Goal: Task Accomplishment & Management: Complete application form

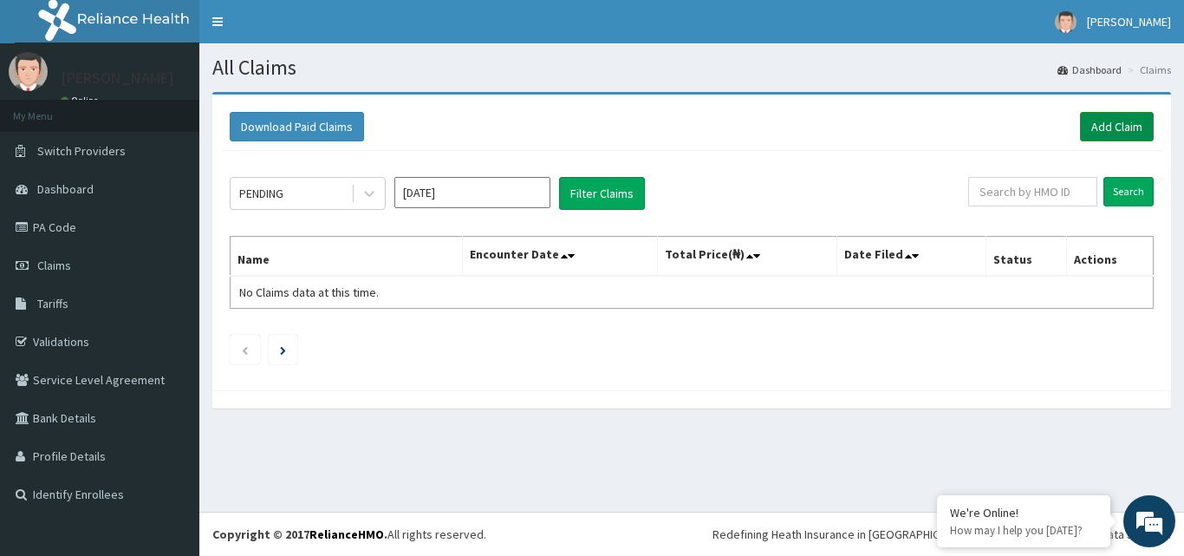
click at [1128, 128] on link "Add Claim" at bounding box center [1117, 126] width 74 height 29
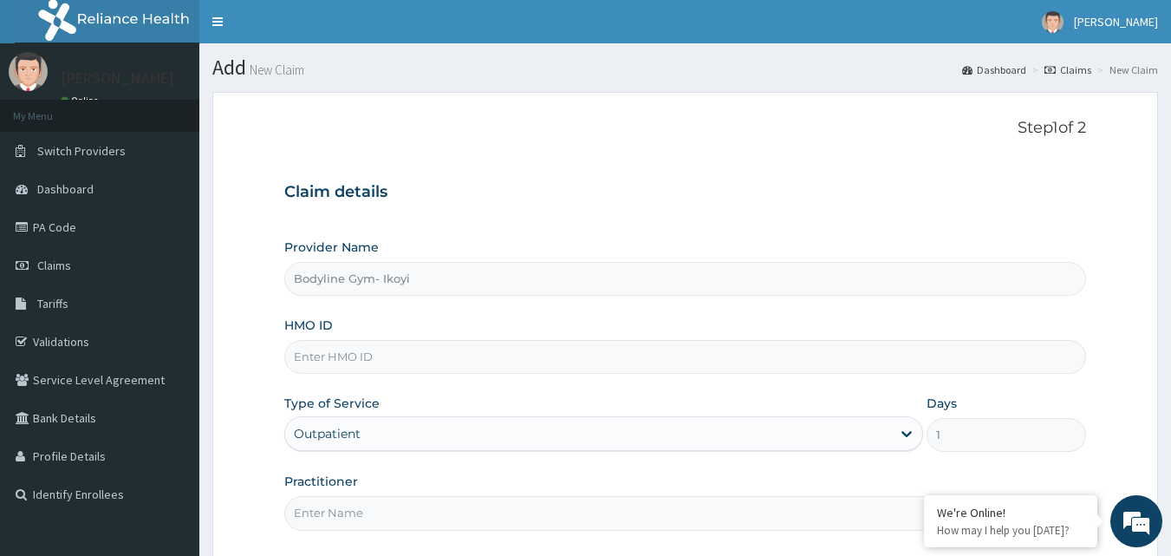
click at [344, 348] on input "HMO ID" at bounding box center [685, 357] width 802 height 34
type input "PTE/10056/D"
click at [378, 518] on input "Practitioner" at bounding box center [685, 513] width 802 height 34
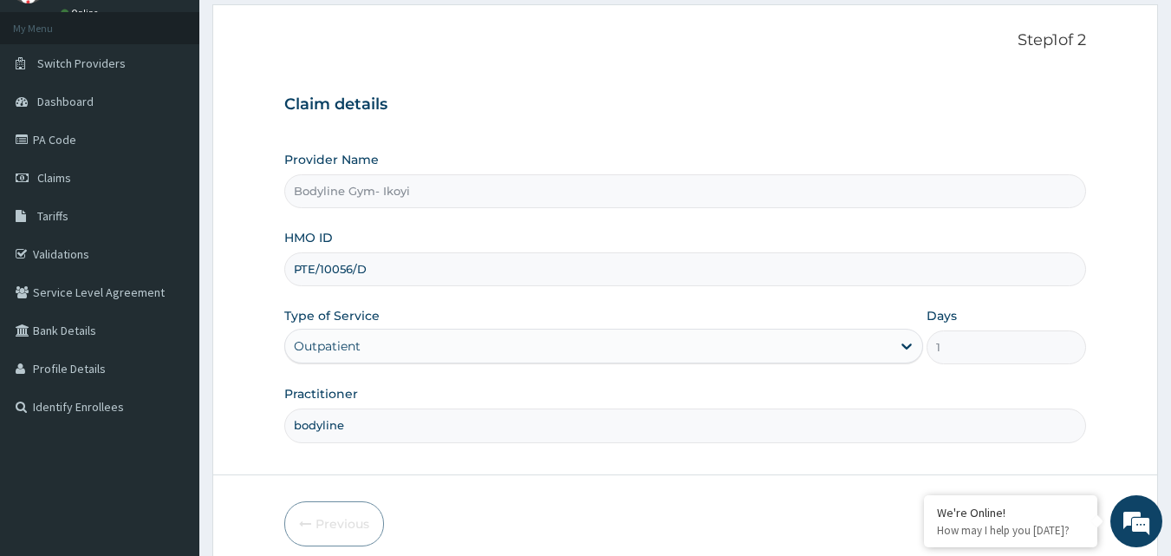
scroll to position [162, 0]
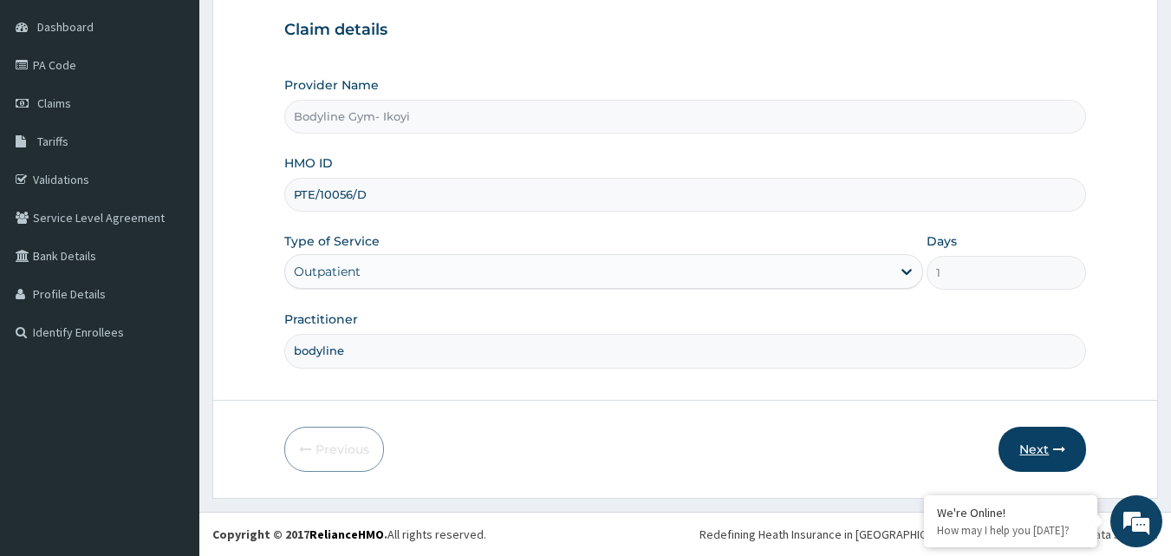
type input "bodyline"
click at [1036, 445] on button "Next" at bounding box center [1042, 448] width 88 height 45
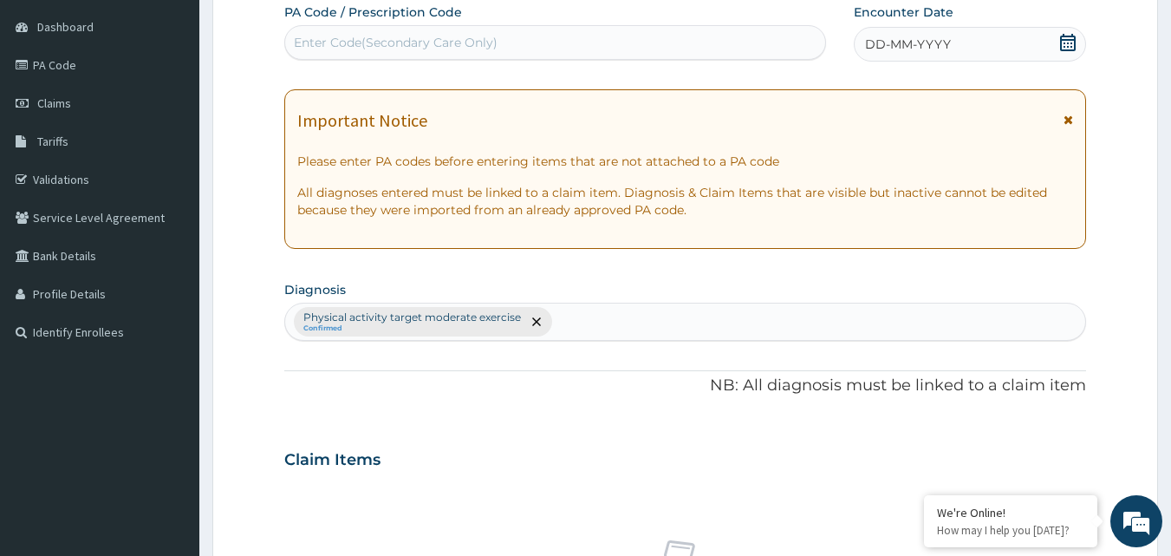
click at [341, 41] on div "Enter Code(Secondary Care Only)" at bounding box center [396, 42] width 204 height 17
type input "PA/41D6D5"
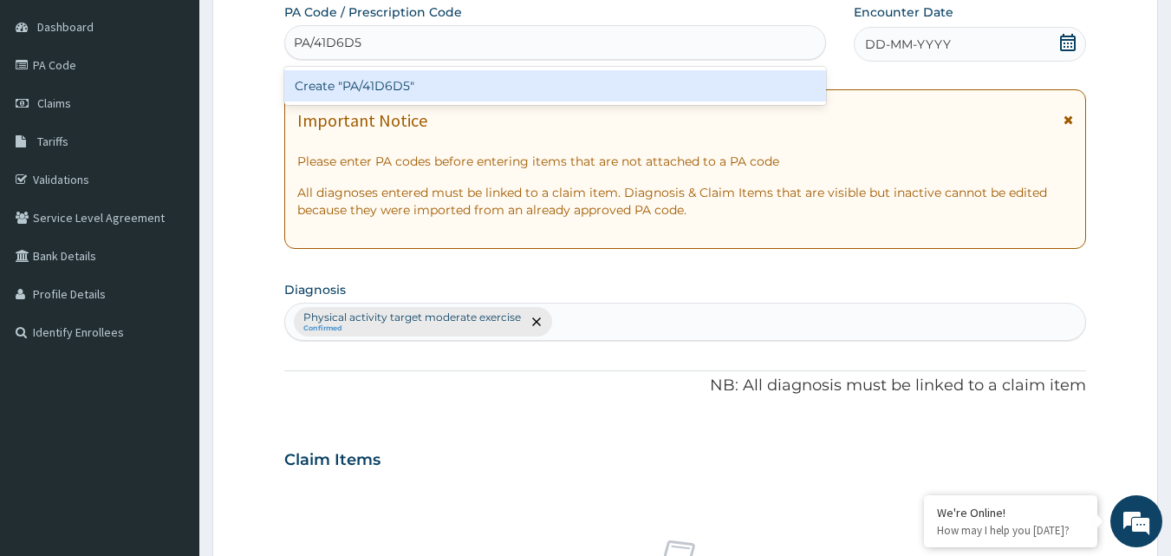
click at [384, 83] on div "Create "PA/41D6D5"" at bounding box center [555, 85] width 543 height 31
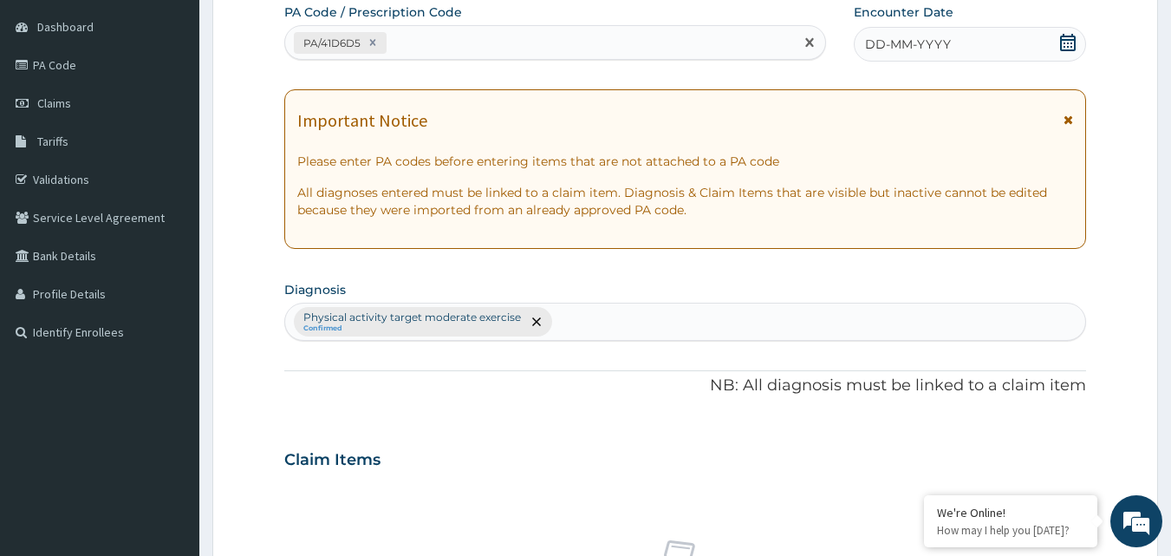
click at [958, 45] on div "DD-MM-YYYY" at bounding box center [970, 44] width 232 height 35
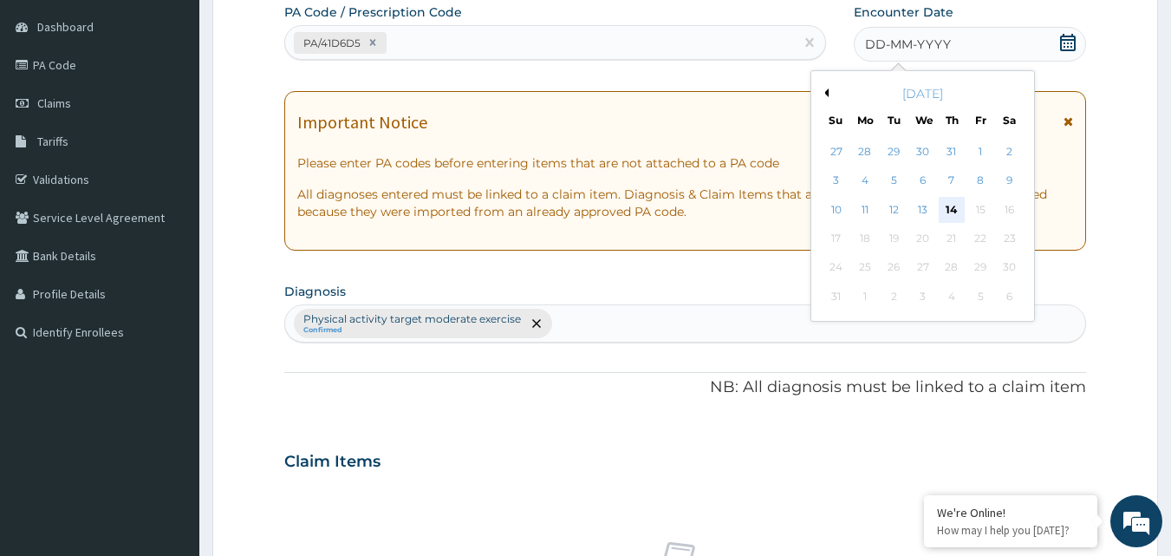
click at [956, 206] on div "14" at bounding box center [952, 210] width 26 height 26
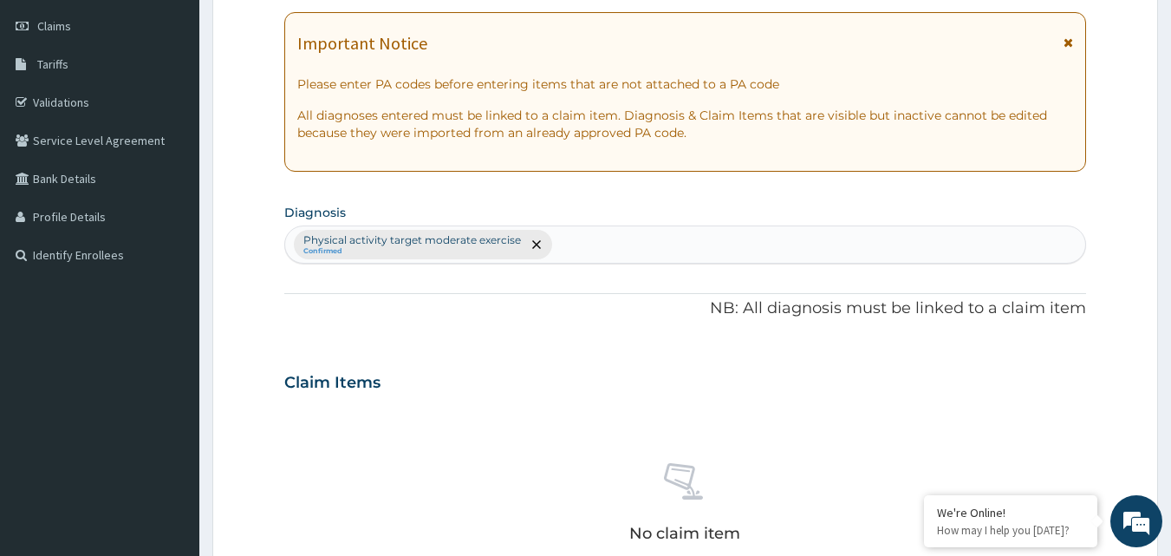
scroll to position [509, 0]
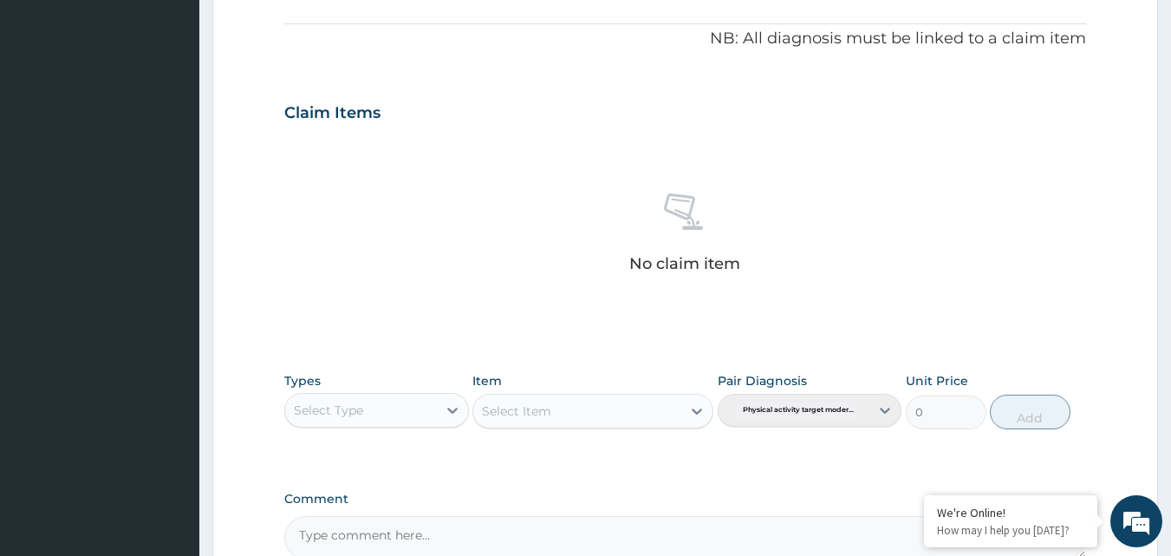
click at [348, 413] on div "Select Type" at bounding box center [328, 409] width 69 height 17
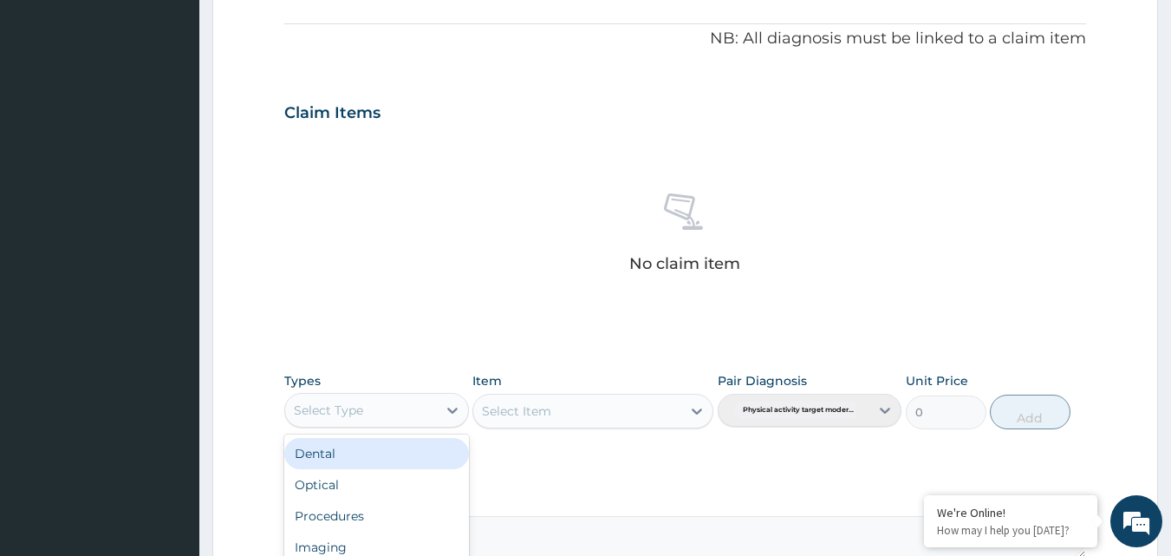
type input "g"
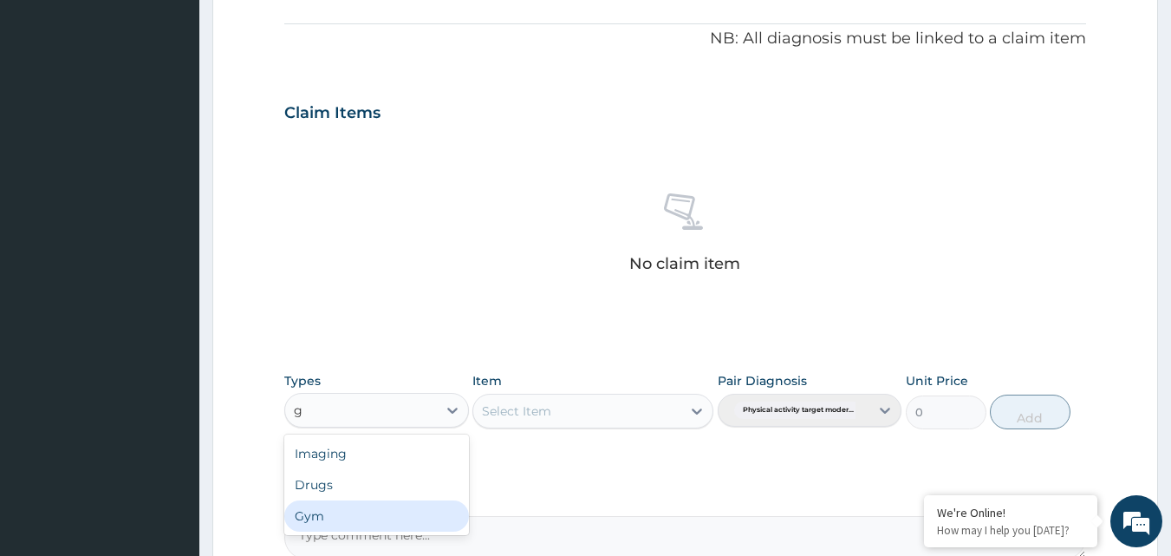
click at [360, 506] on div "Gym" at bounding box center [376, 515] width 185 height 31
click at [623, 404] on div "Select Item" at bounding box center [592, 410] width 241 height 35
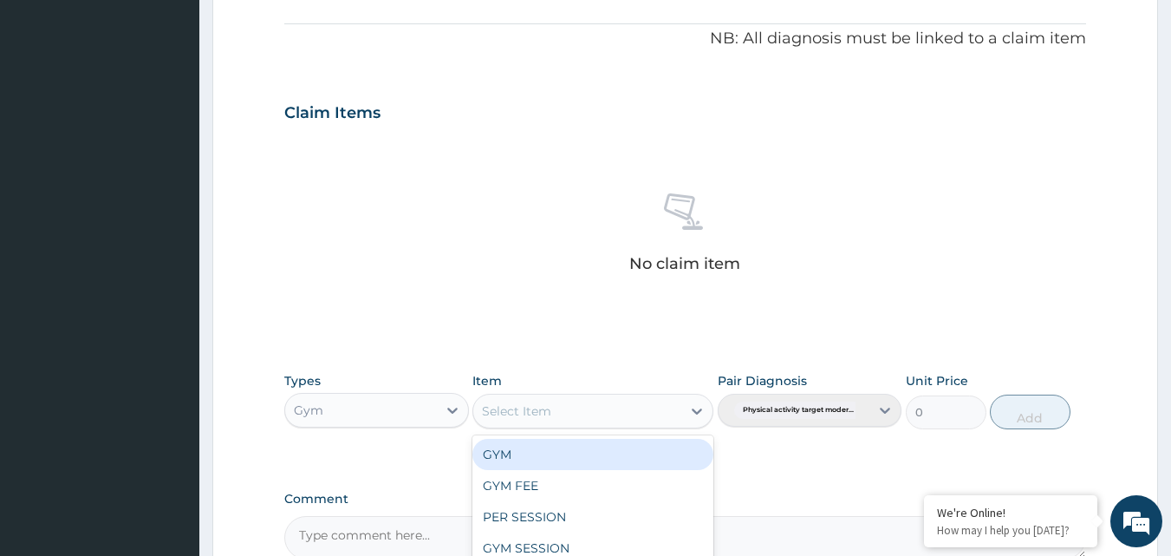
click at [616, 411] on div "Select Item" at bounding box center [577, 411] width 208 height 28
click at [606, 447] on div "GYM" at bounding box center [592, 454] width 241 height 31
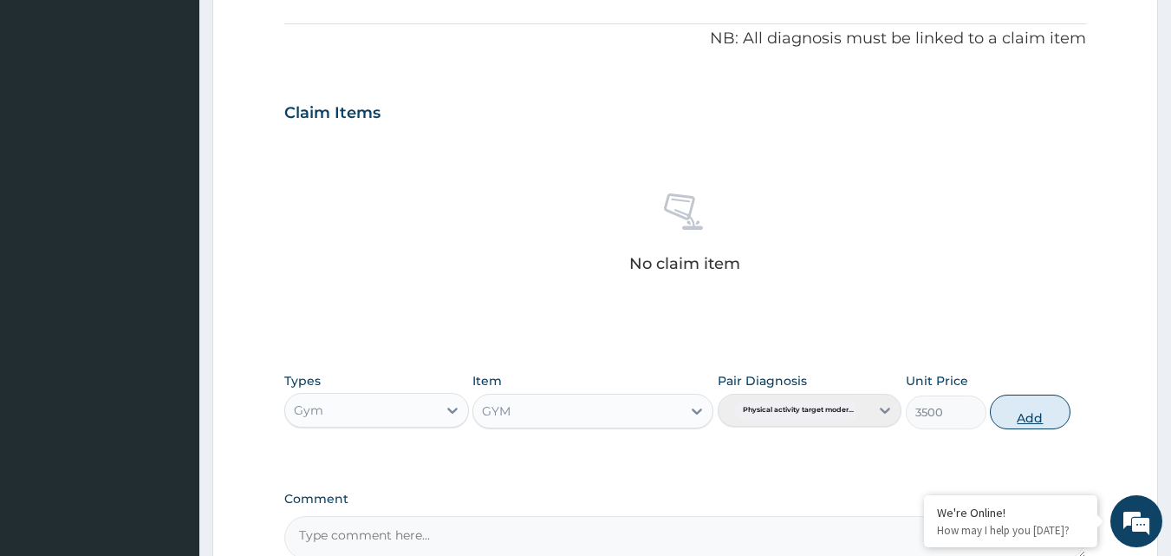
click at [1026, 422] on button "Add" at bounding box center [1030, 411] width 81 height 35
type input "0"
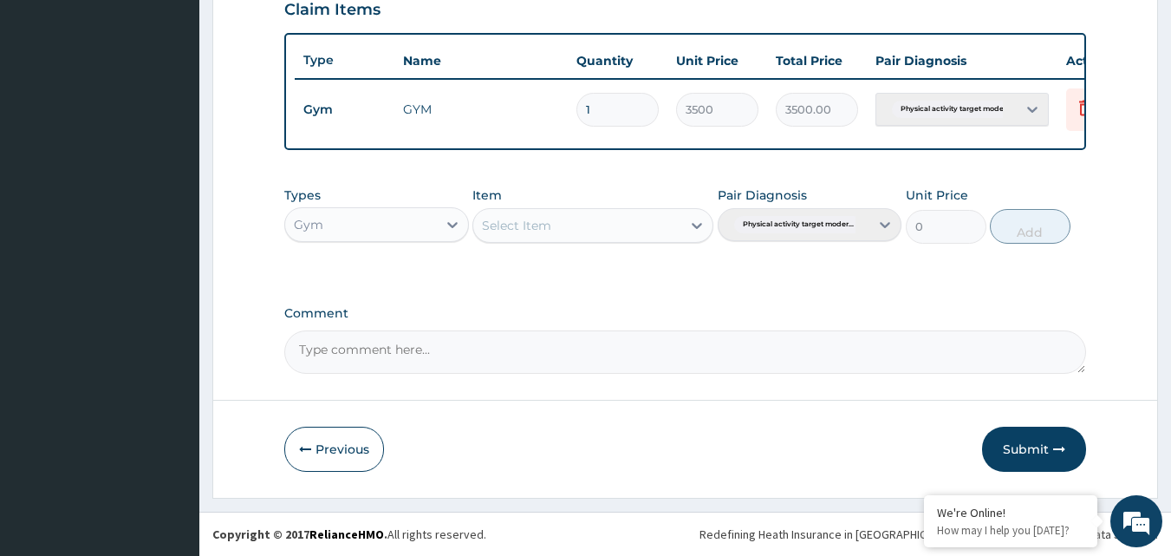
scroll to position [625, 0]
click at [1025, 452] on button "Submit" at bounding box center [1034, 448] width 104 height 45
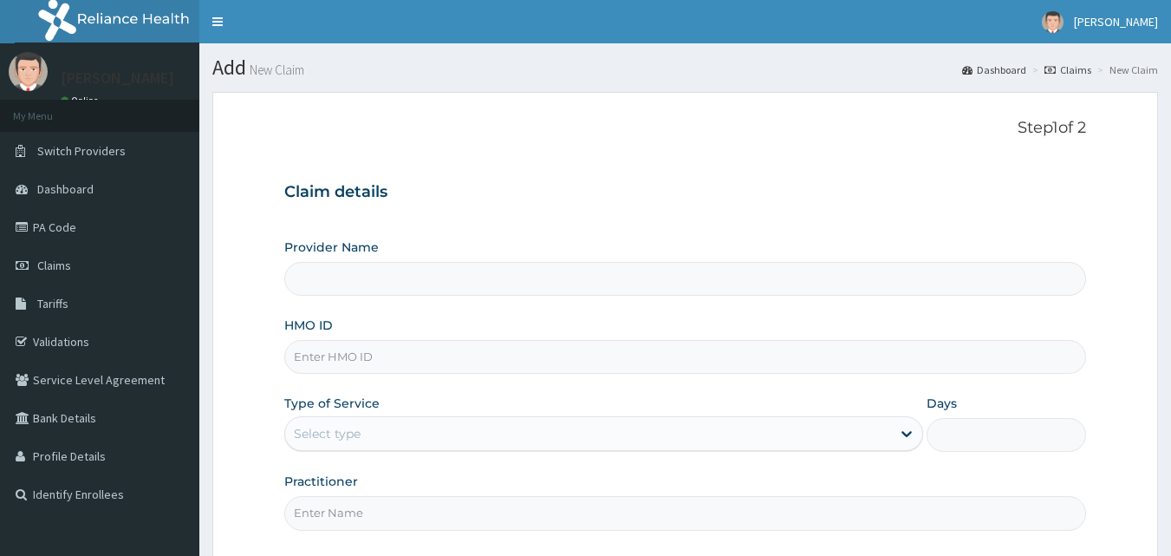
type input "Bodyline Gym- Ikoyi"
type input "1"
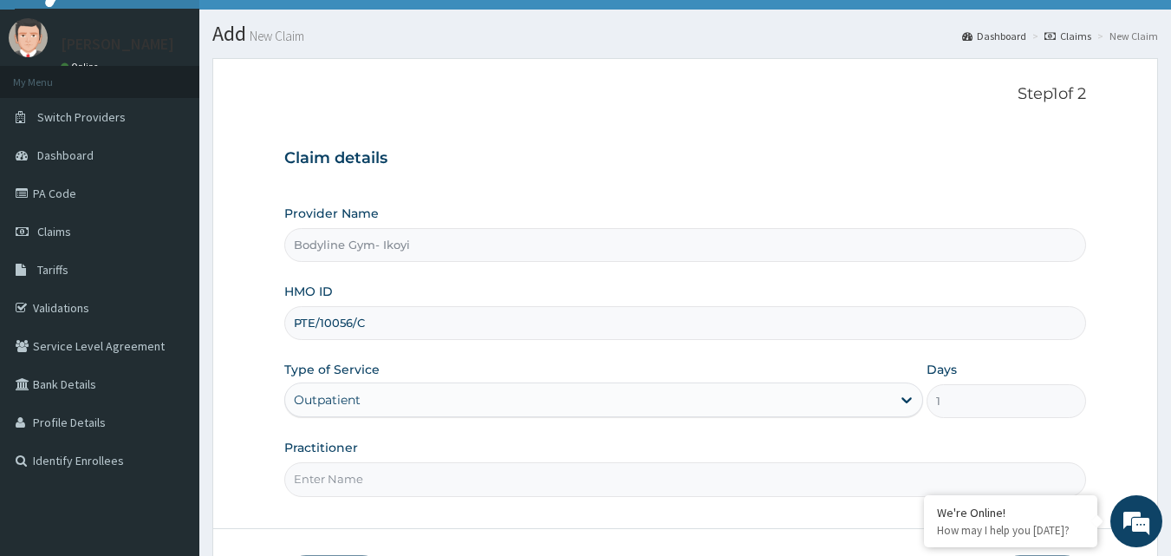
scroll to position [87, 0]
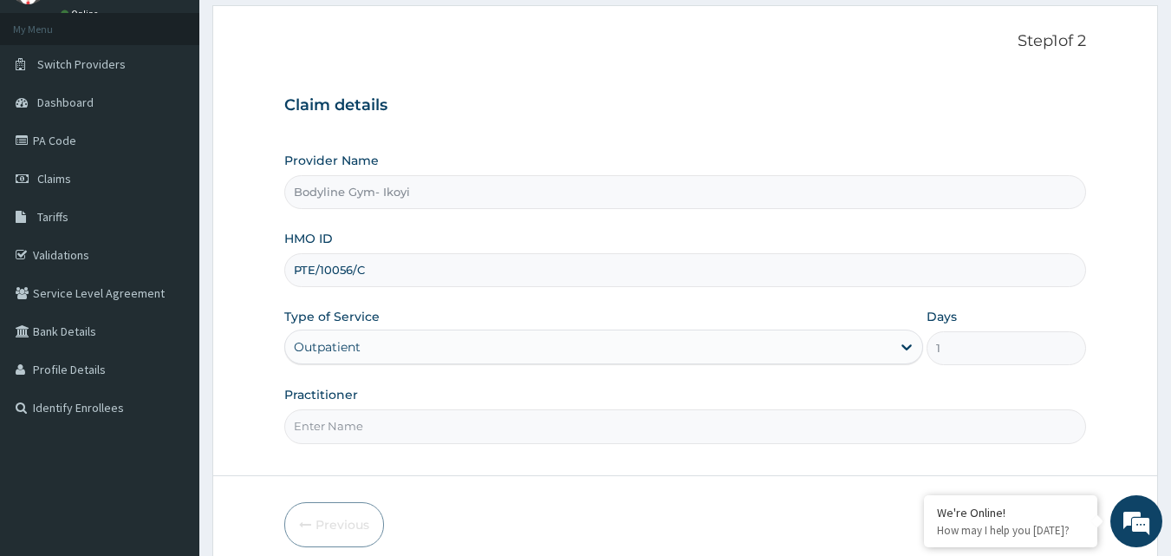
type input "PTE/10056/C"
click at [348, 423] on input "Practitioner" at bounding box center [685, 426] width 802 height 34
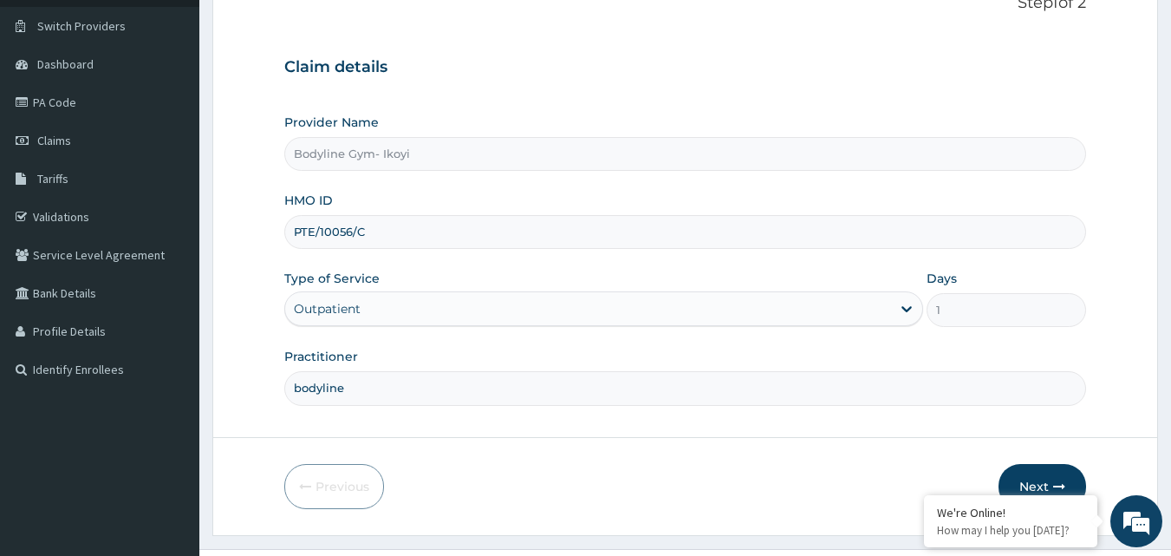
scroll to position [162, 0]
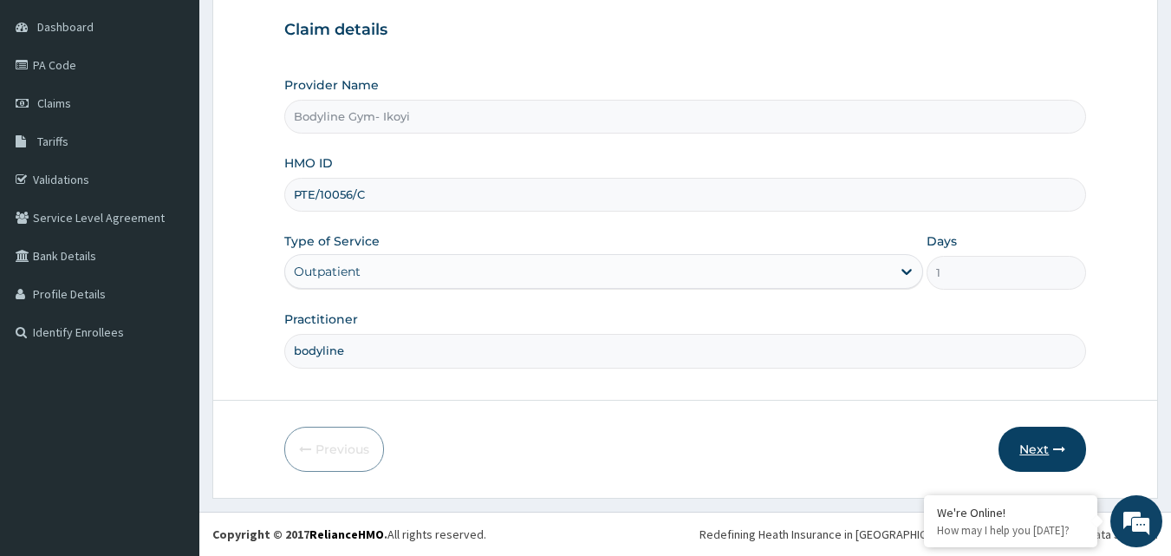
type input "bodyline"
click at [1022, 450] on button "Next" at bounding box center [1042, 448] width 88 height 45
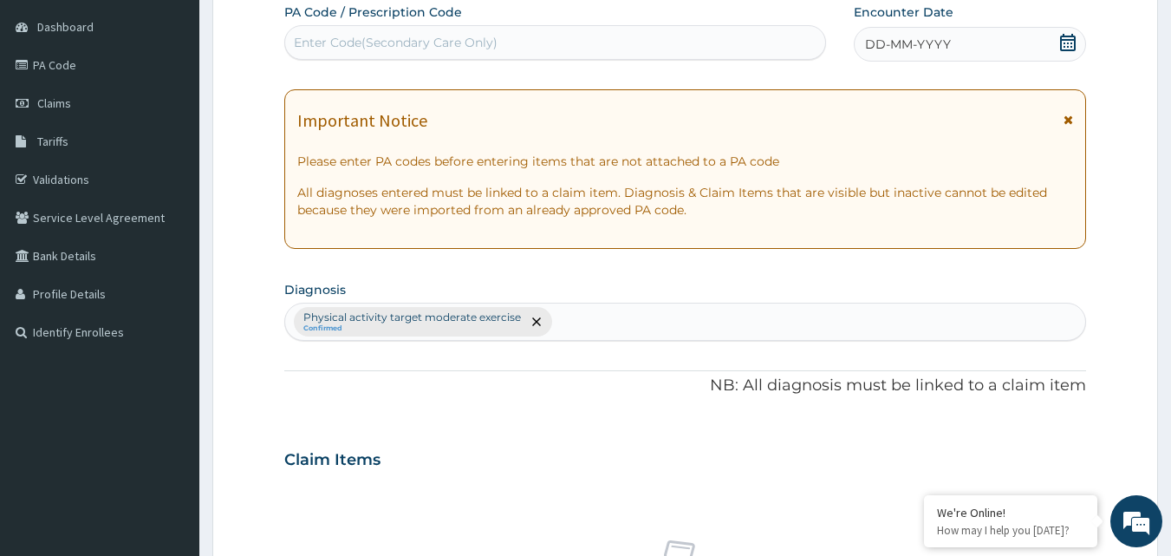
click at [322, 32] on div "Enter Code(Secondary Care Only)" at bounding box center [555, 43] width 541 height 28
type input "PA/9010D0"
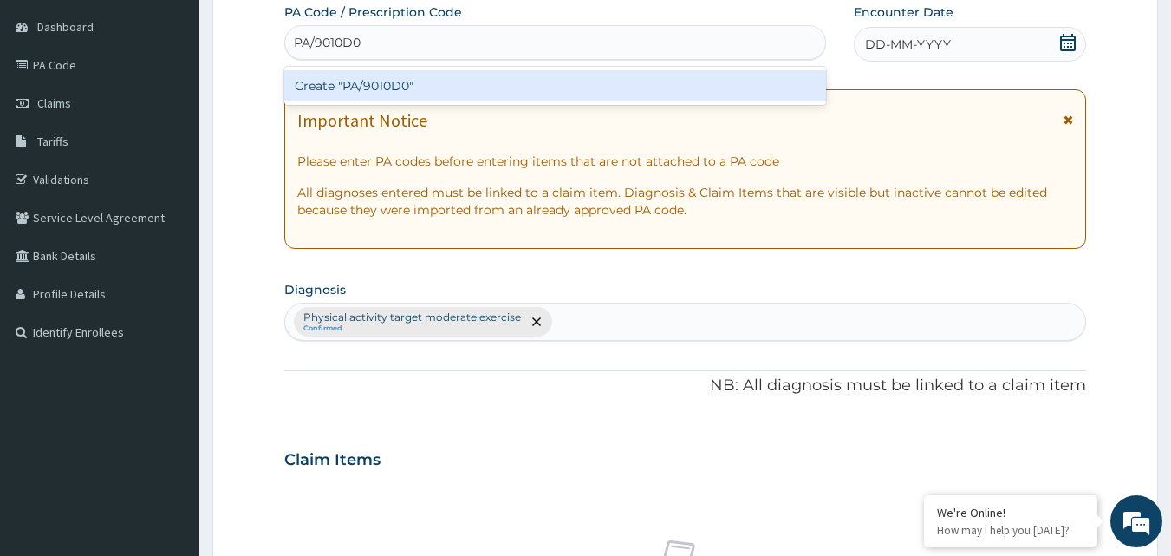
click at [422, 93] on div "Create "PA/9010D0"" at bounding box center [555, 85] width 543 height 31
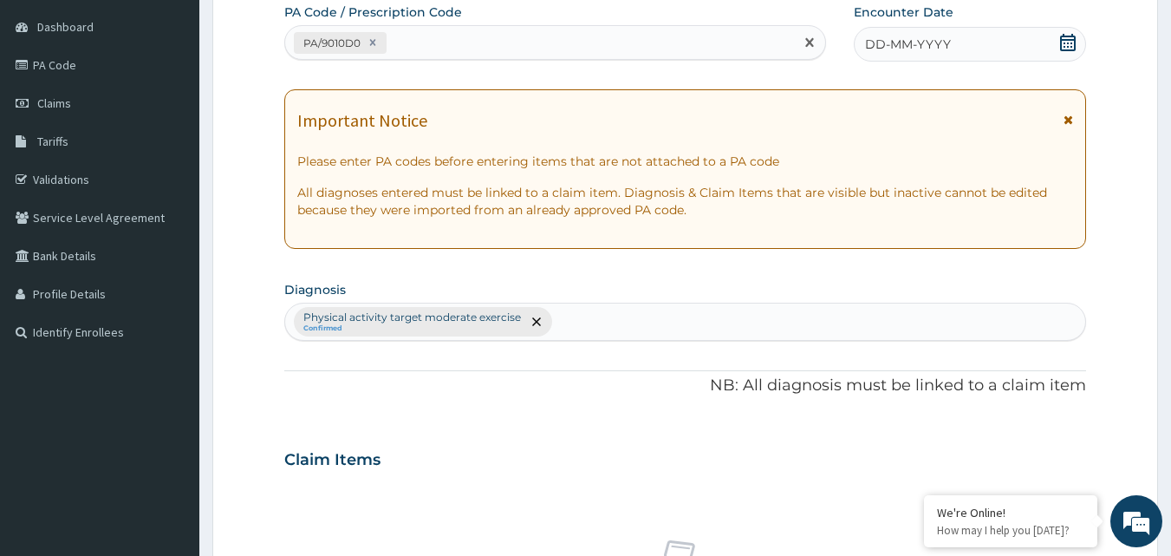
click at [941, 51] on span "DD-MM-YYYY" at bounding box center [908, 44] width 86 height 17
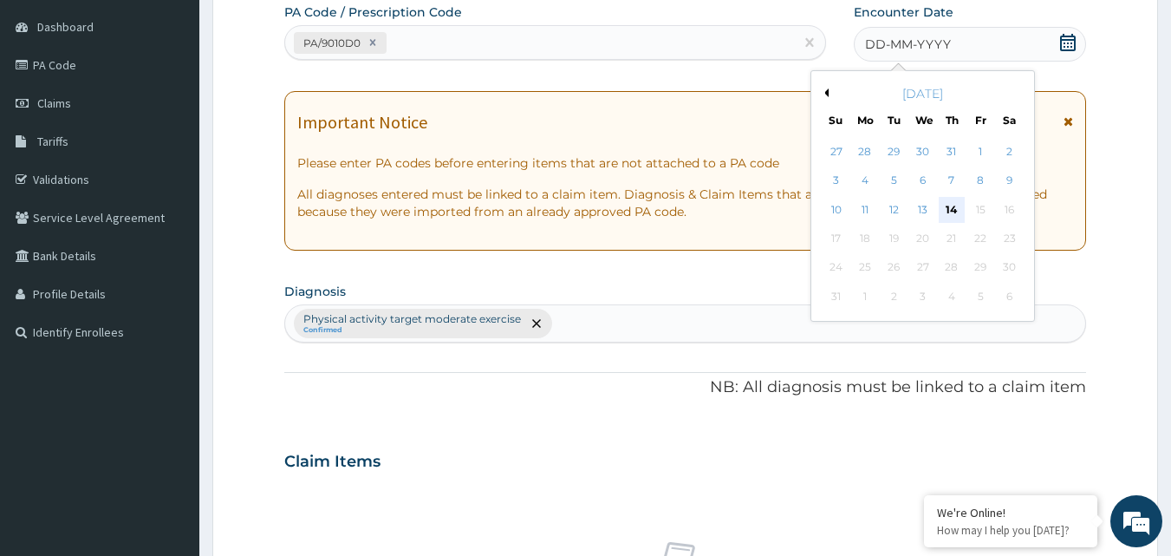
click at [945, 204] on div "14" at bounding box center [952, 210] width 26 height 26
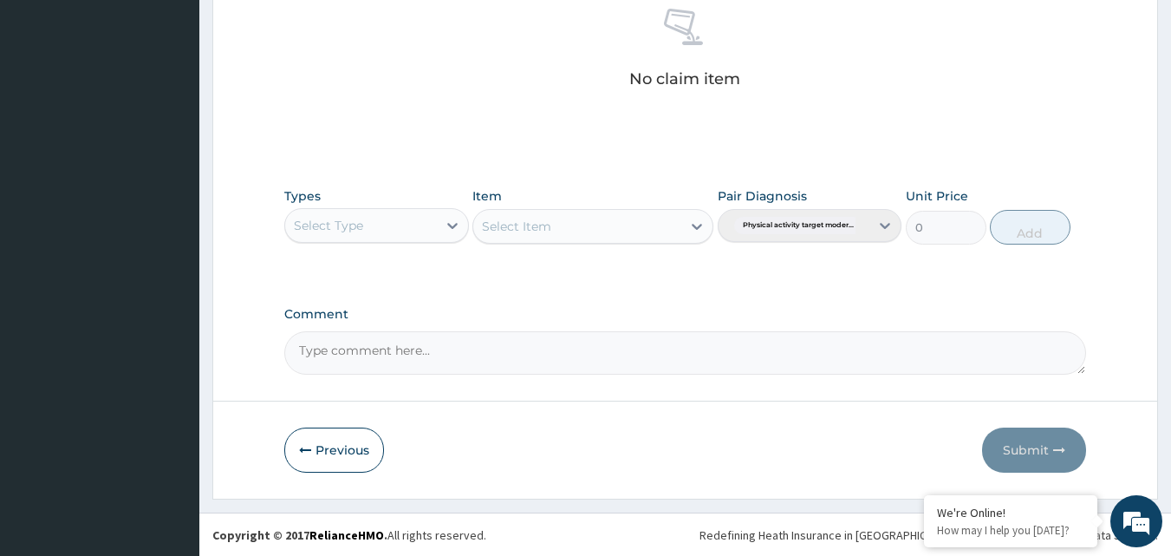
scroll to position [694, 0]
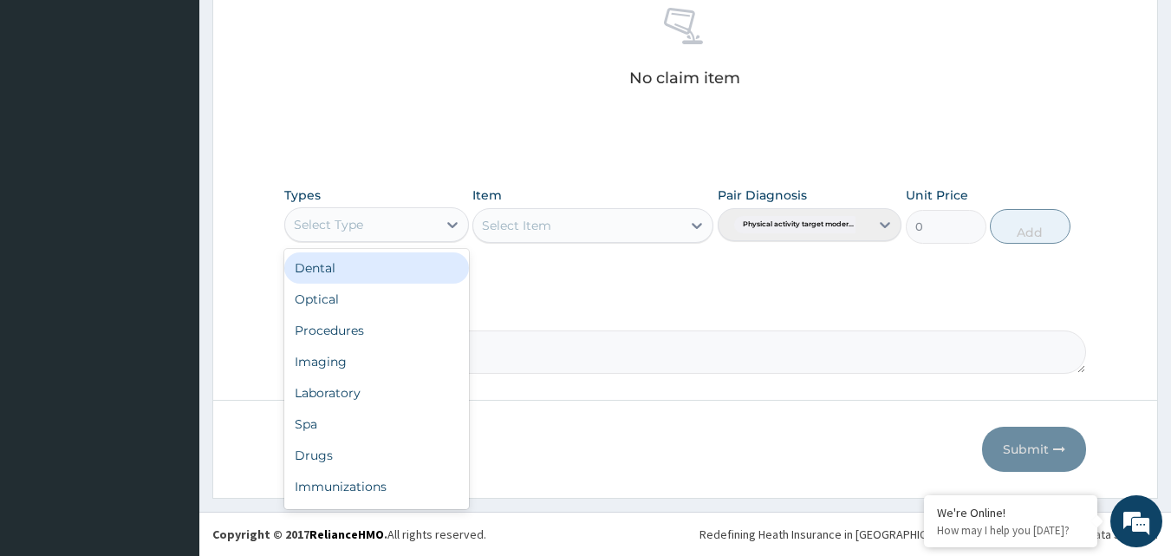
click at [407, 224] on div "Select Type" at bounding box center [361, 225] width 152 height 28
type input "g"
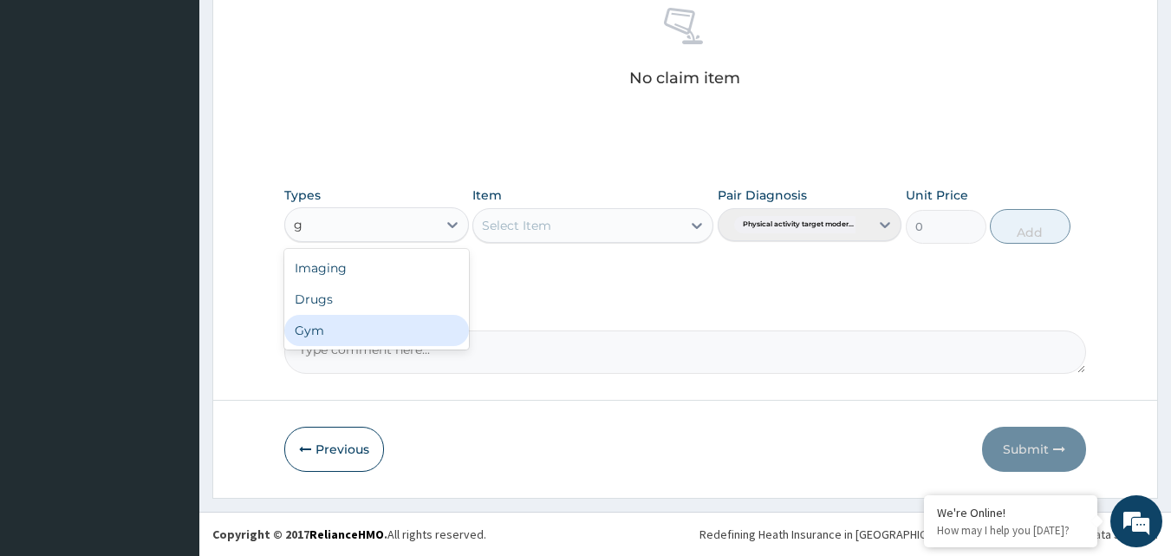
click at [359, 332] on div "Gym" at bounding box center [376, 330] width 185 height 31
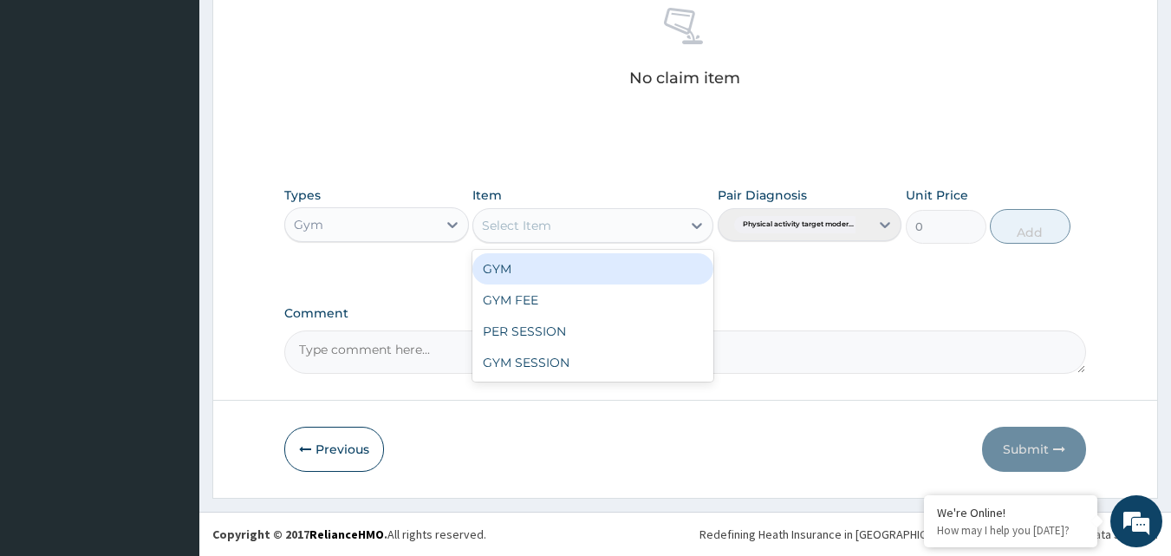
click at [622, 213] on div "Select Item" at bounding box center [577, 225] width 208 height 28
click at [597, 270] on div "GYM" at bounding box center [592, 268] width 241 height 31
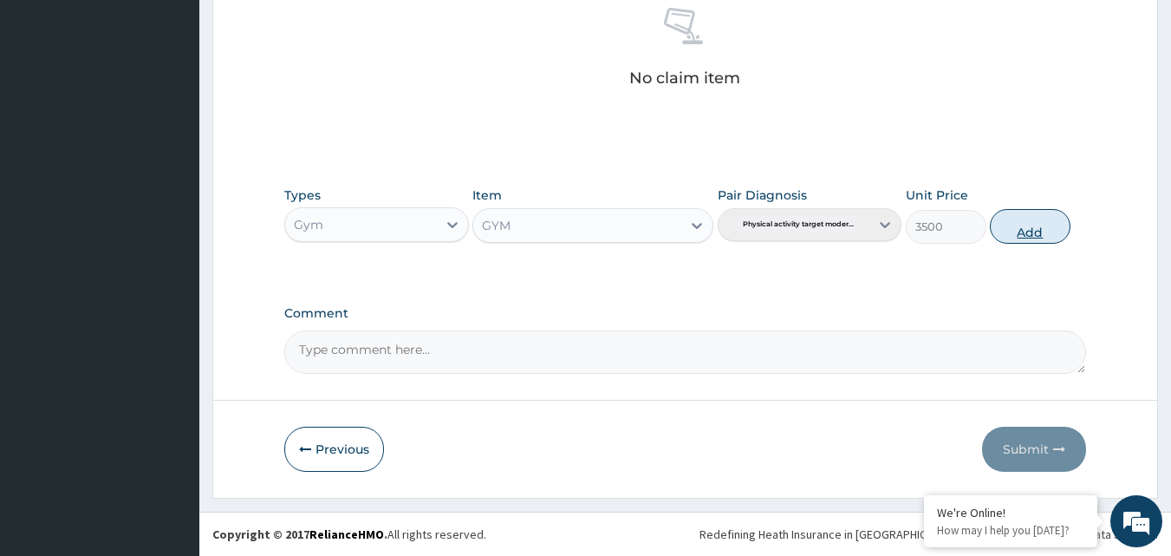
click at [1034, 237] on button "Add" at bounding box center [1030, 226] width 81 height 35
type input "0"
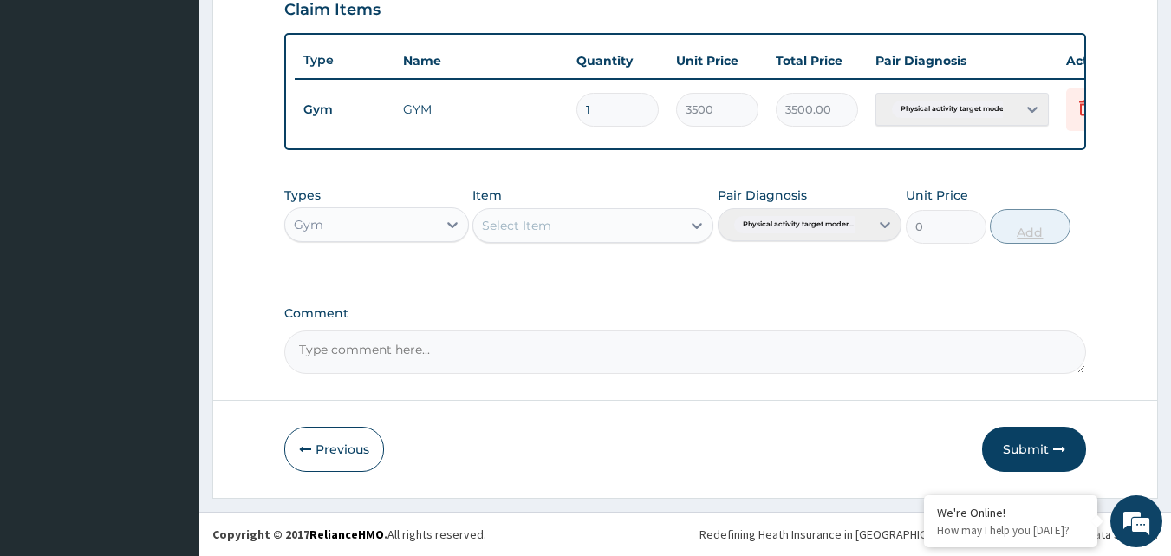
scroll to position [625, 0]
click at [1008, 447] on button "Submit" at bounding box center [1034, 448] width 104 height 45
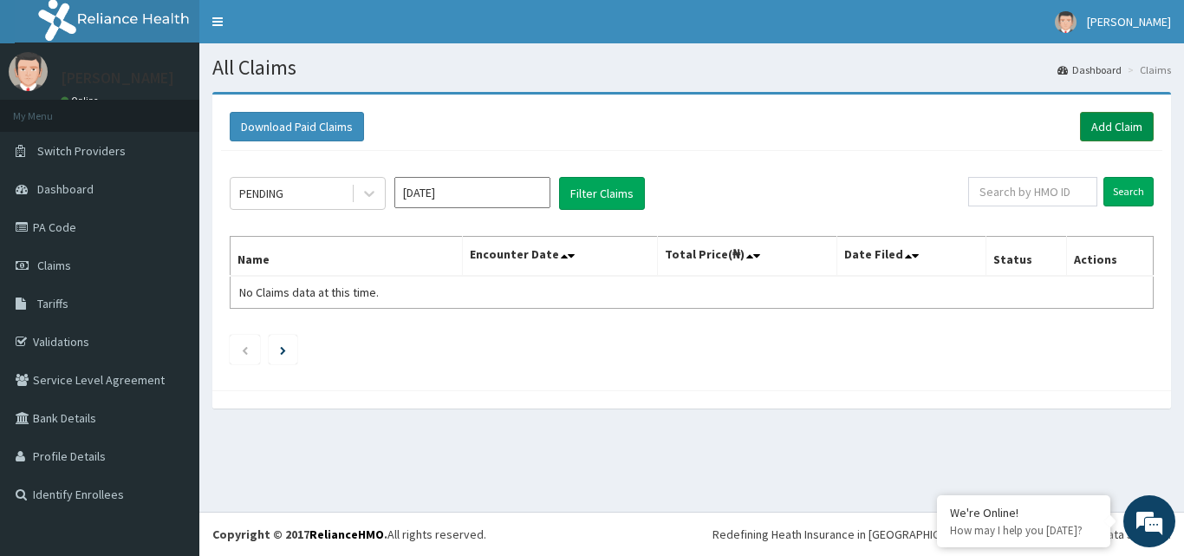
click at [1126, 122] on link "Add Claim" at bounding box center [1117, 126] width 74 height 29
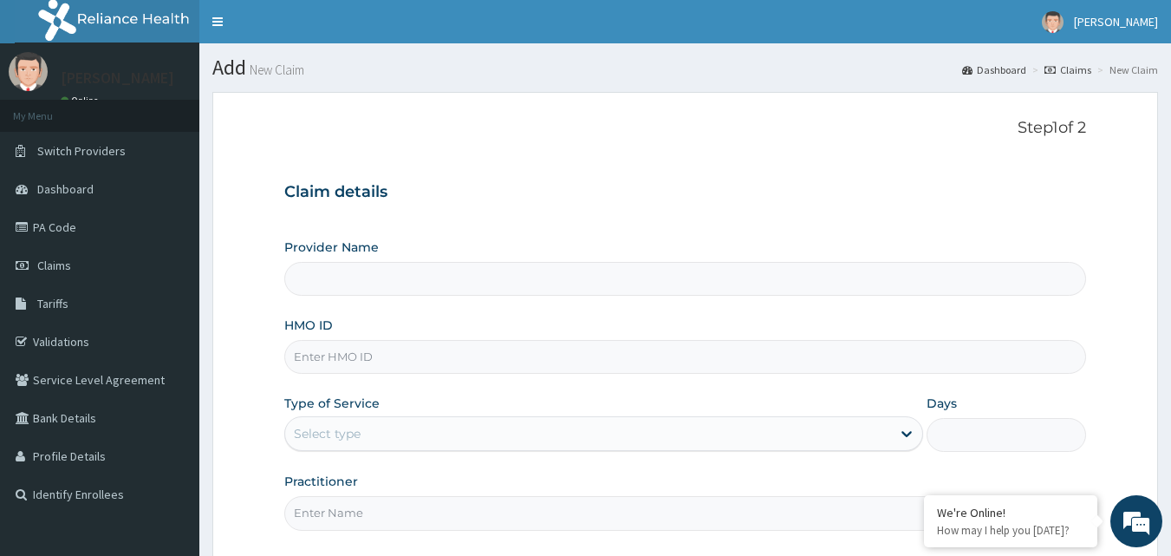
type input "Bodyline Gym- Ikoyi"
type input "1"
click at [314, 356] on input "HMO ID" at bounding box center [685, 357] width 802 height 34
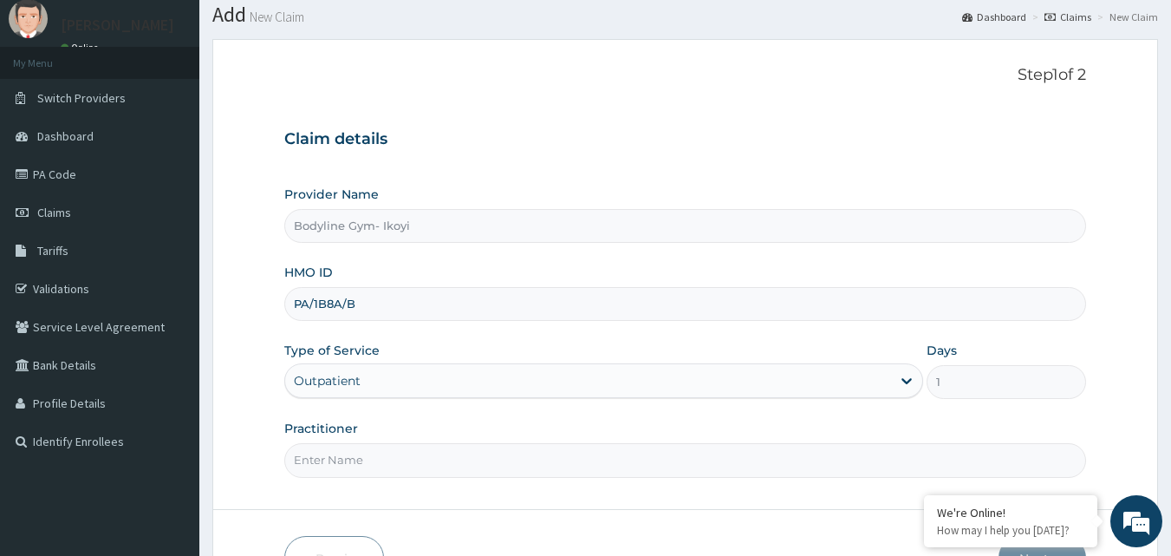
scroll to position [162, 0]
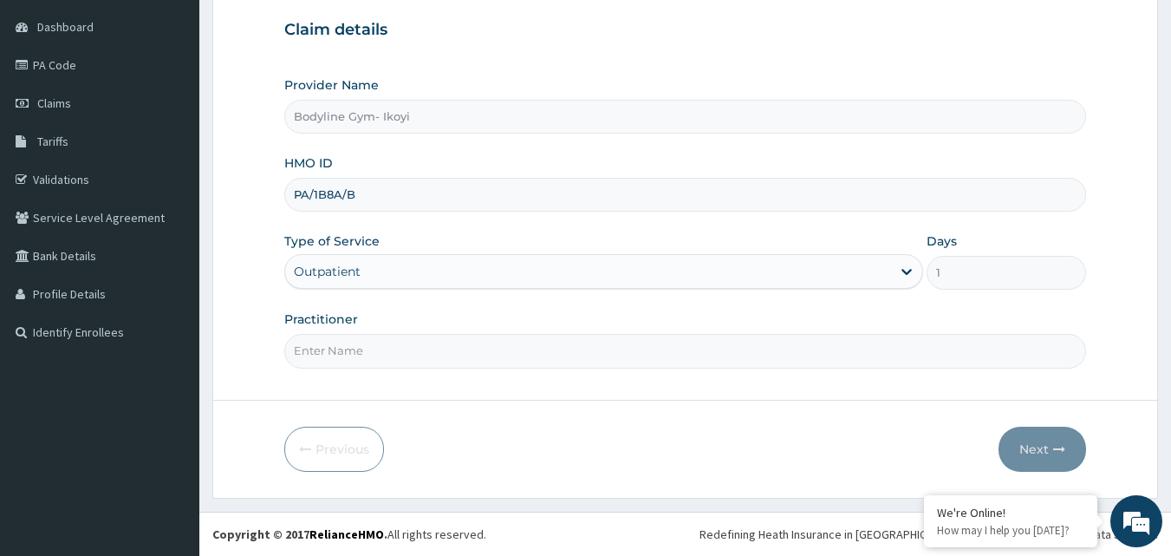
type input "PA/1B8A/B"
click at [341, 346] on input "Practitioner" at bounding box center [685, 351] width 802 height 34
type input "b"
type input "Bodyline"
click at [1033, 449] on button "Next" at bounding box center [1042, 448] width 88 height 45
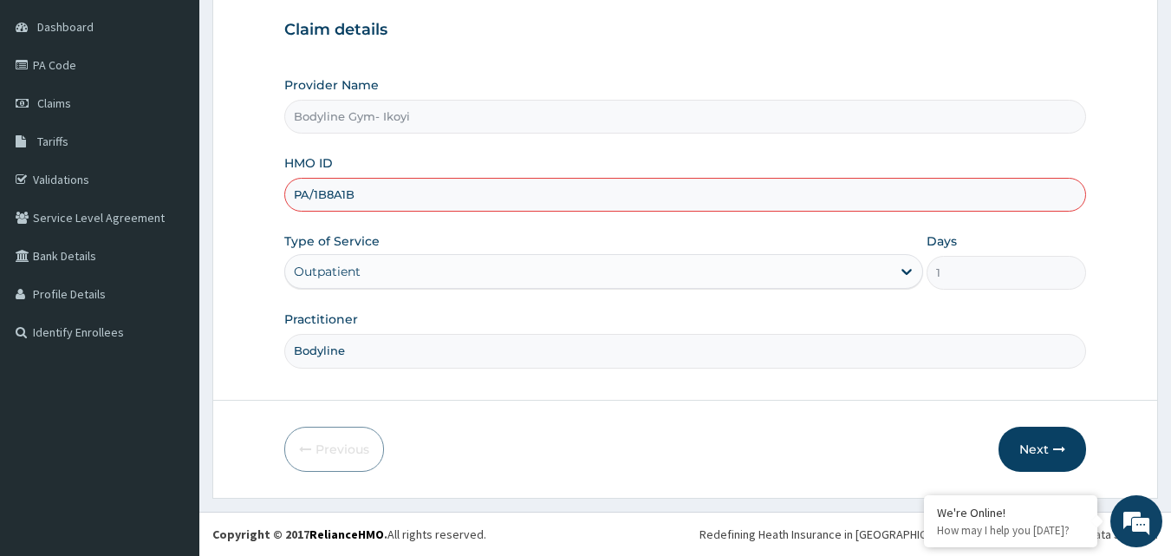
click at [611, 272] on div "Outpatient" at bounding box center [603, 271] width 639 height 35
click at [1033, 447] on button "Next" at bounding box center [1042, 448] width 88 height 45
click at [1043, 451] on button "Next" at bounding box center [1042, 448] width 88 height 45
type input "P"
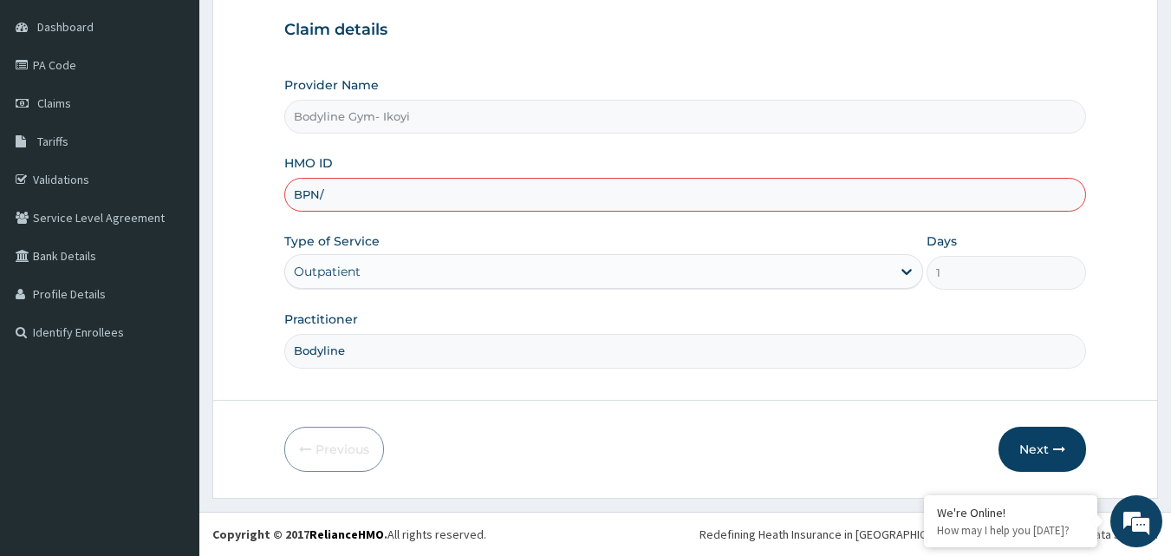
type input "BPN/10119/B"
click at [1039, 450] on button "Next" at bounding box center [1042, 448] width 88 height 45
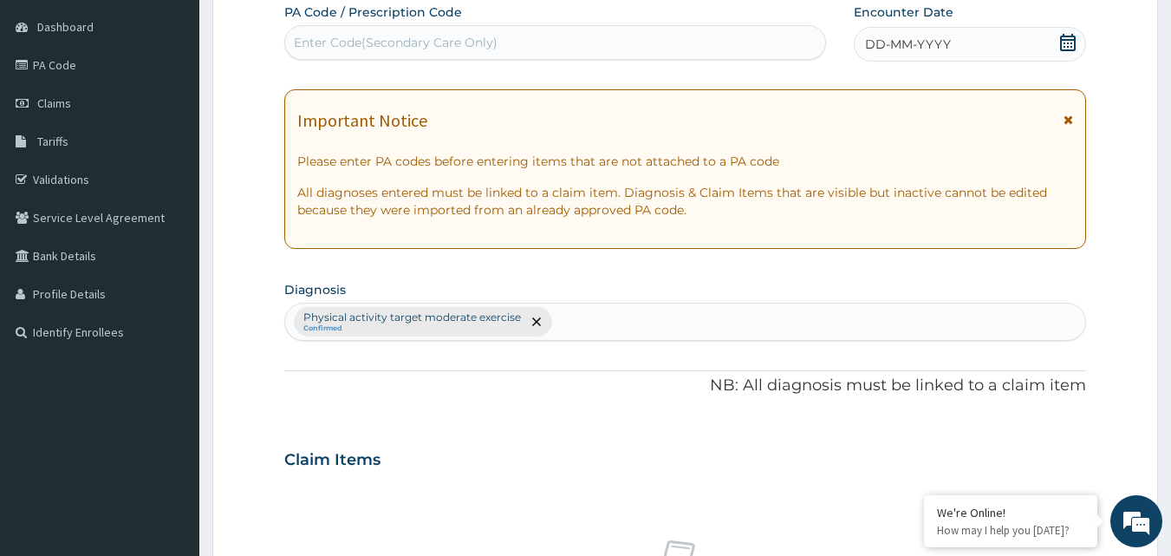
click at [330, 43] on div "Enter Code(Secondary Care Only)" at bounding box center [396, 42] width 204 height 17
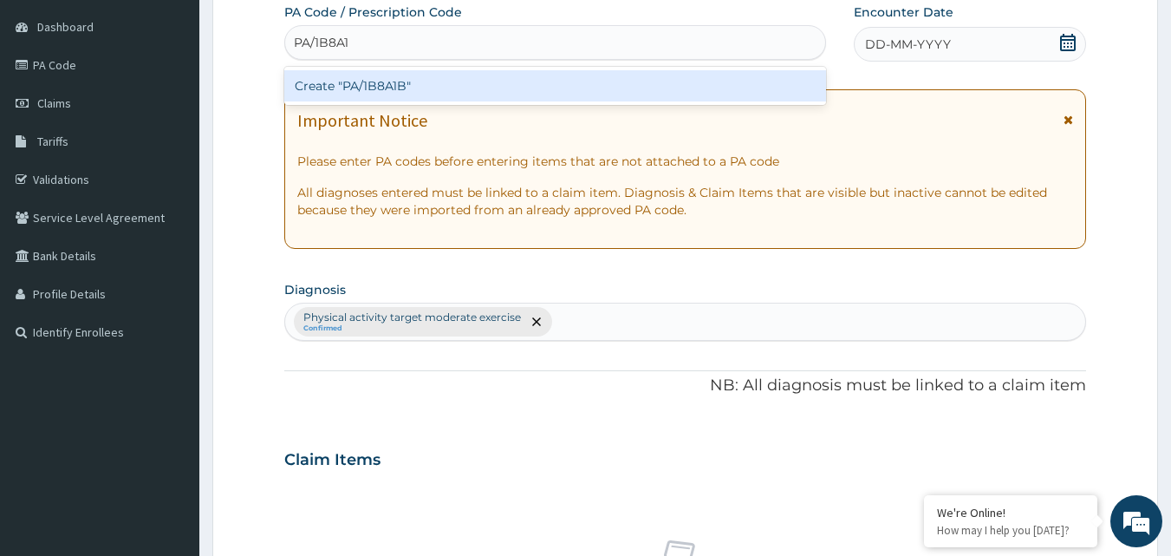
type input "PA/1B8A1B"
click at [406, 90] on div "Create "PA/1B8A1B"" at bounding box center [555, 85] width 543 height 31
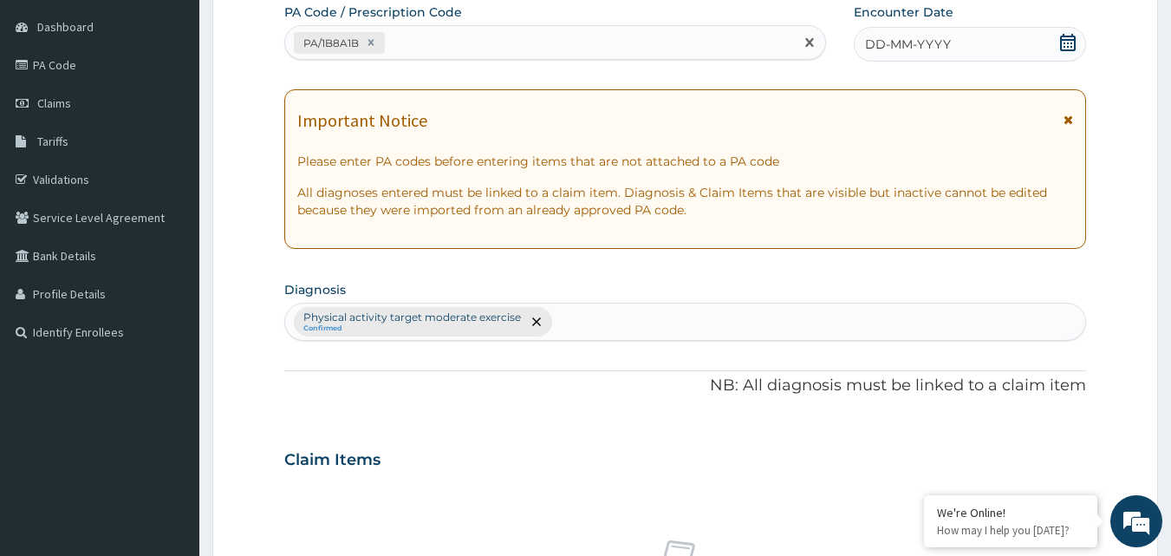
click at [1007, 40] on div "DD-MM-YYYY" at bounding box center [970, 44] width 232 height 35
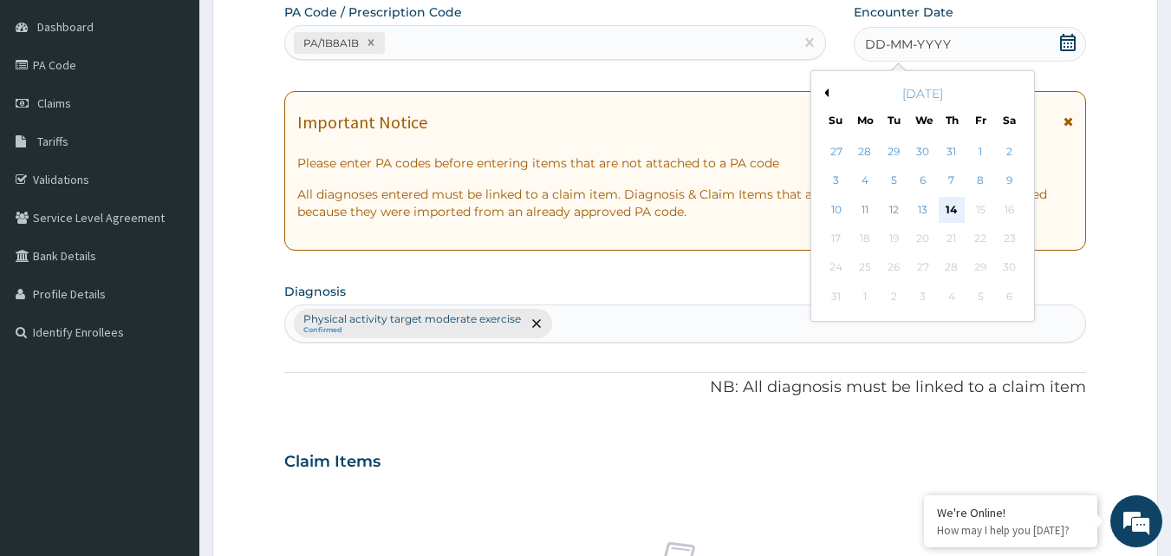
click at [946, 201] on div "14" at bounding box center [952, 210] width 26 height 26
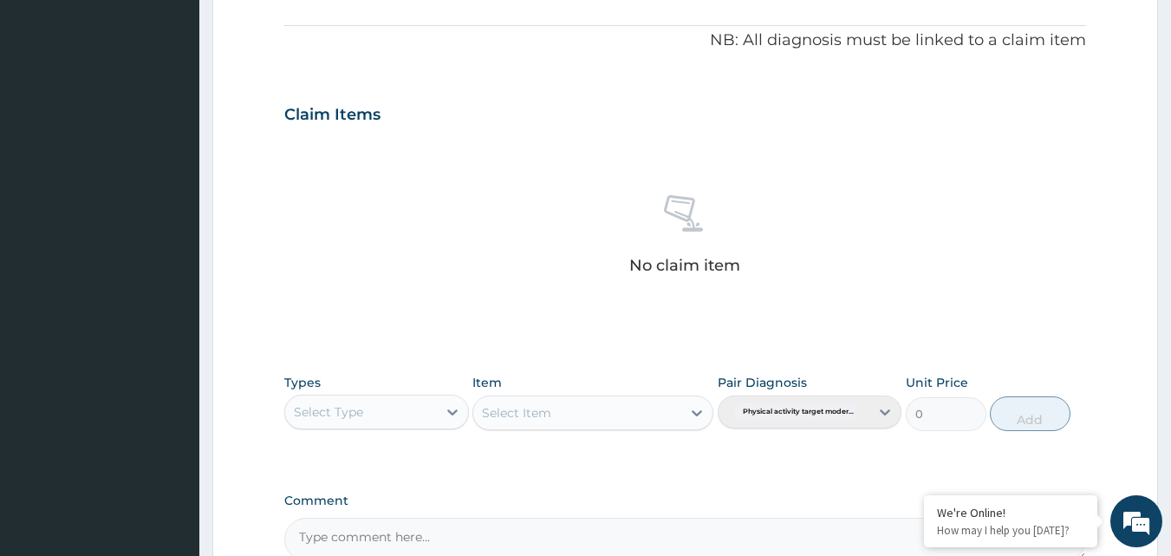
scroll to position [509, 0]
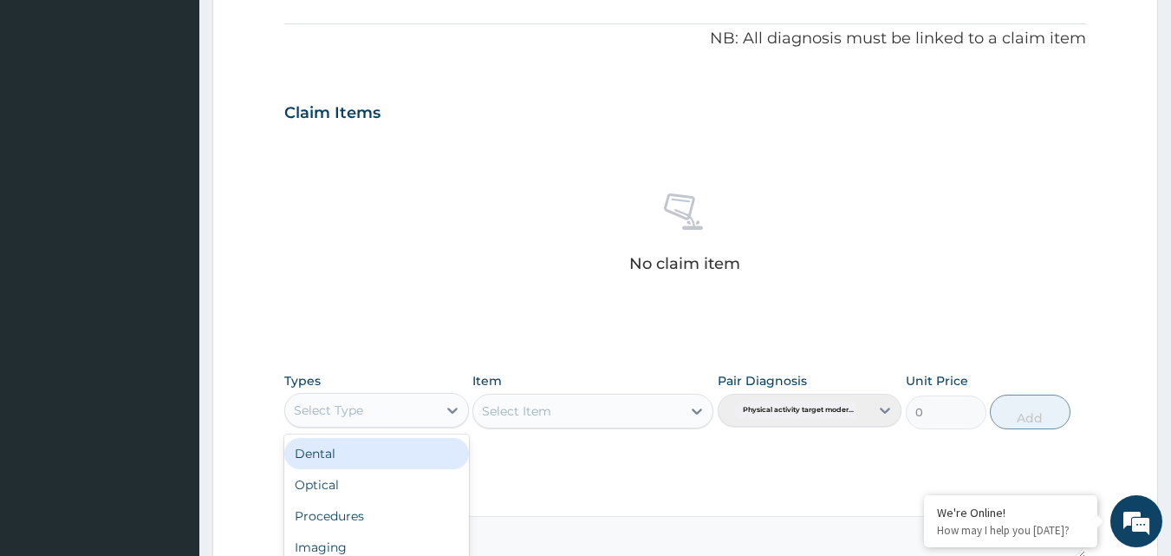
click at [436, 414] on div "Select Type" at bounding box center [376, 410] width 185 height 35
type input "g"
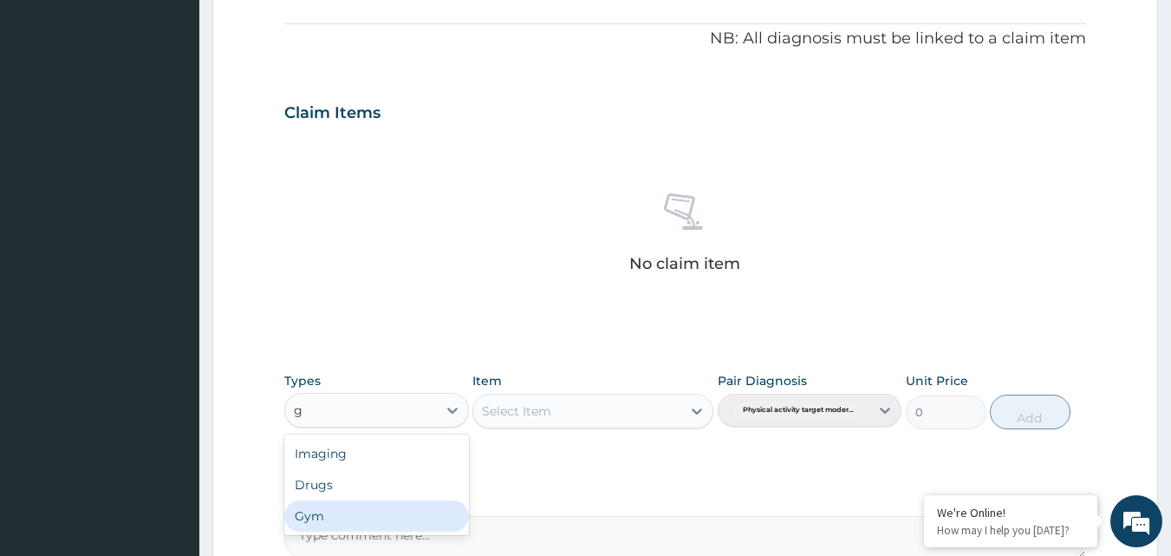
click at [404, 517] on div "Gym" at bounding box center [376, 515] width 185 height 31
click at [630, 406] on div "Select Item" at bounding box center [577, 411] width 208 height 28
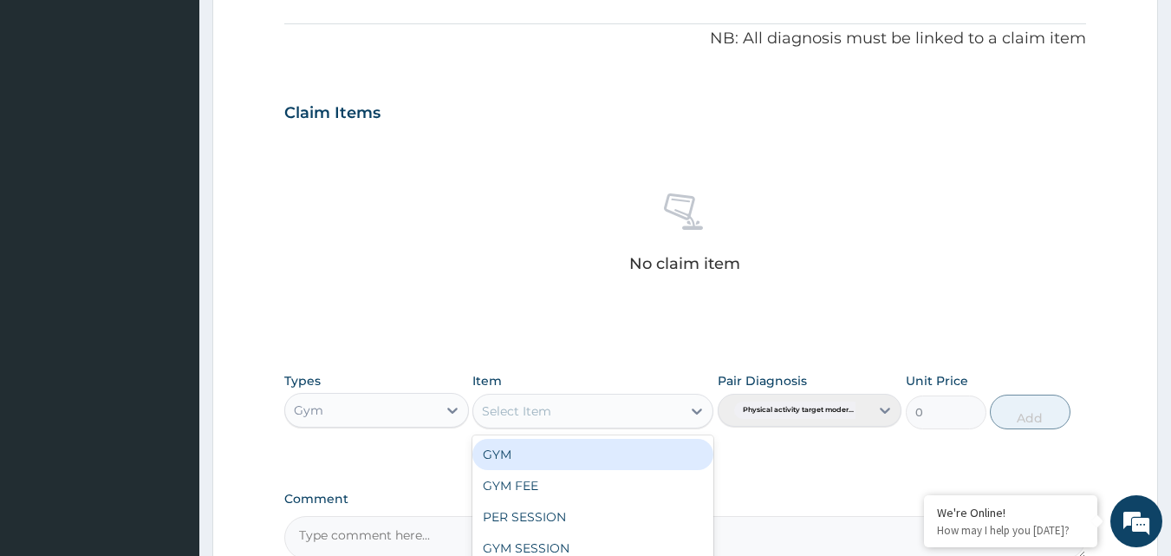
click at [606, 465] on div "GYM" at bounding box center [592, 454] width 241 height 31
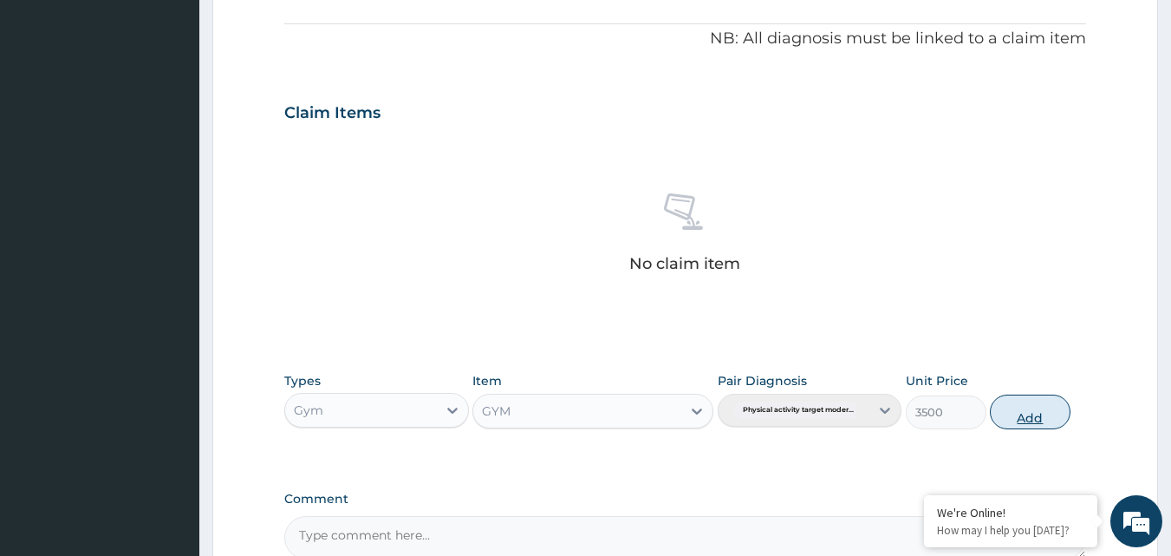
click at [1031, 417] on button "Add" at bounding box center [1030, 411] width 81 height 35
type input "0"
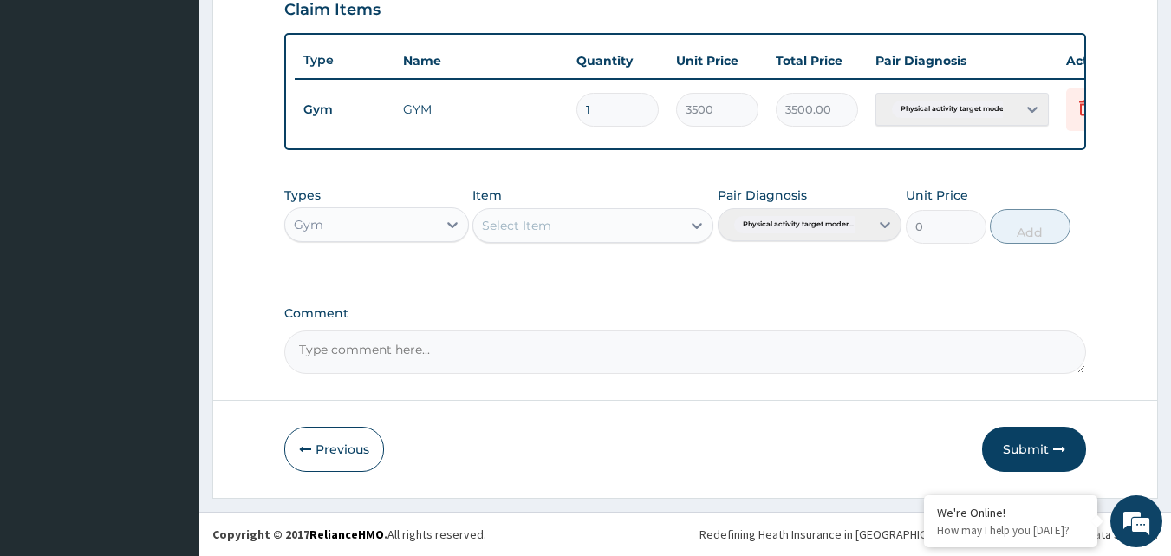
scroll to position [625, 0]
click at [1040, 451] on button "Submit" at bounding box center [1034, 448] width 104 height 45
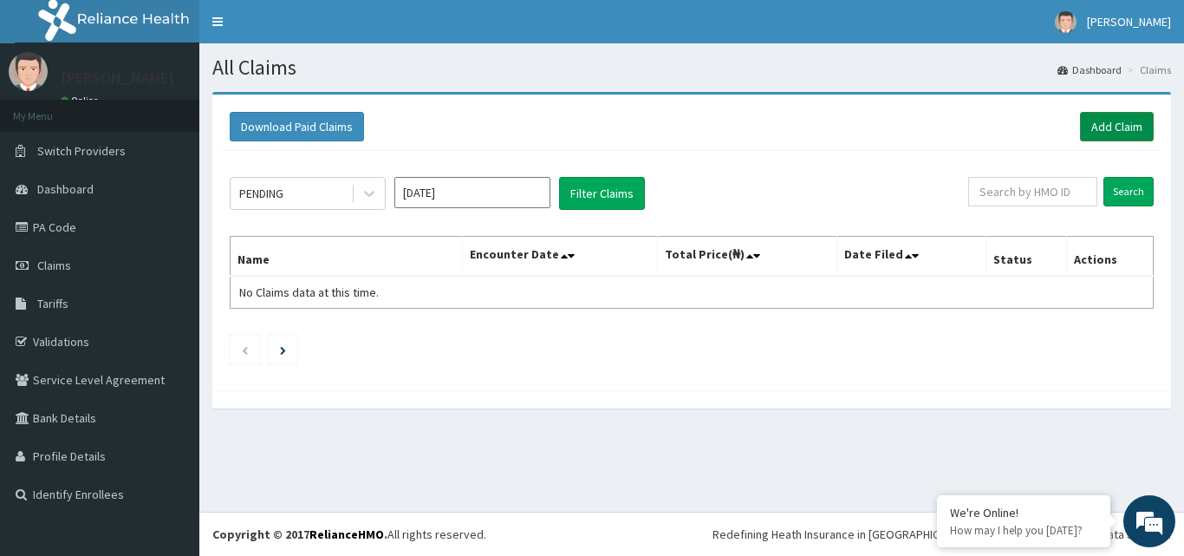
click at [1127, 122] on link "Add Claim" at bounding box center [1117, 126] width 74 height 29
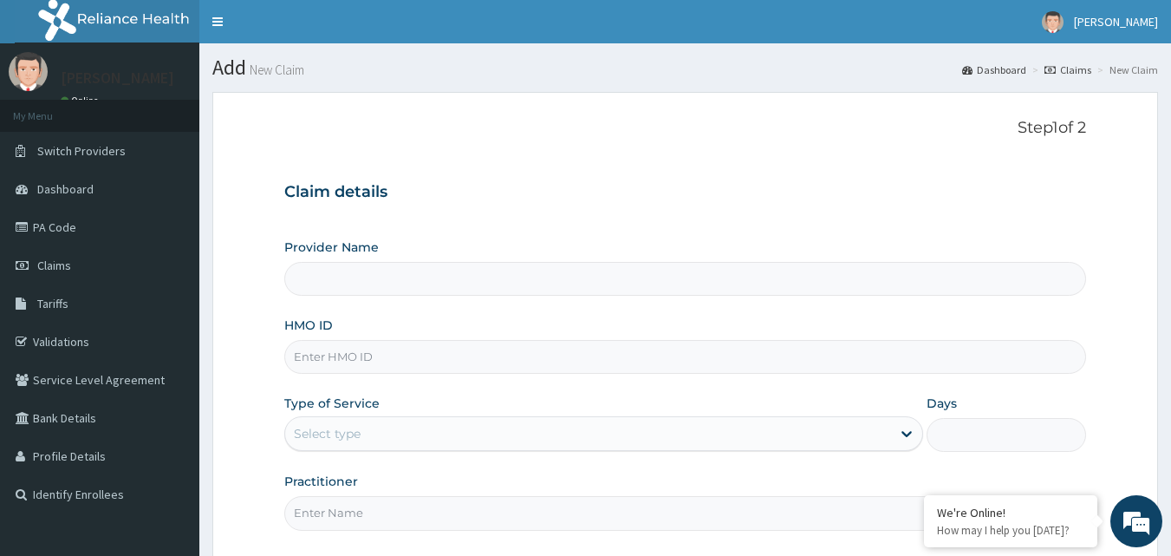
click at [350, 371] on input "HMO ID" at bounding box center [685, 357] width 802 height 34
type input "Bodyline Gym- Ikoyi"
type input "1"
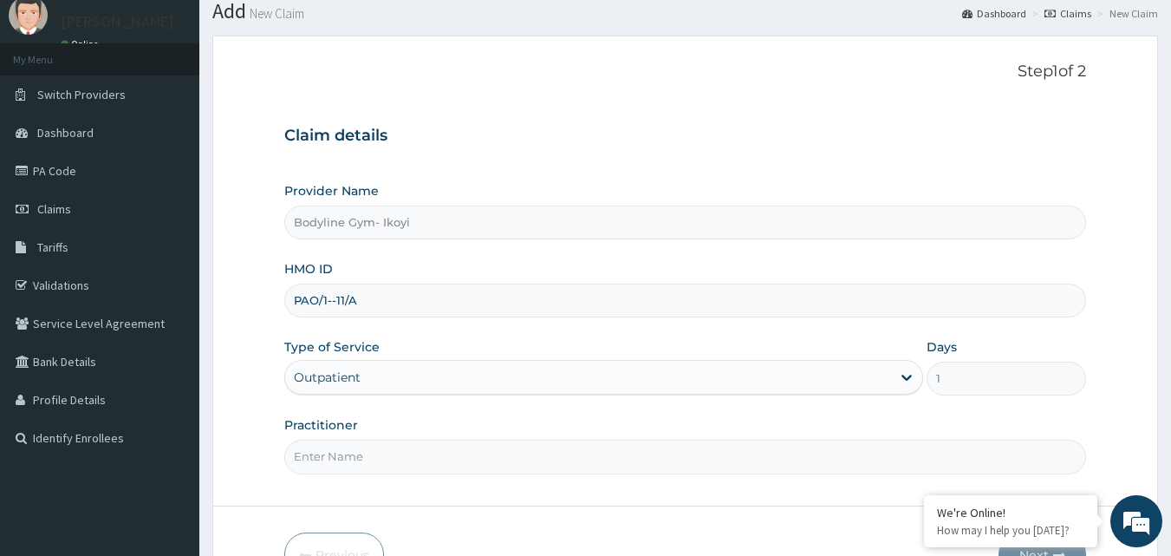
scroll to position [87, 0]
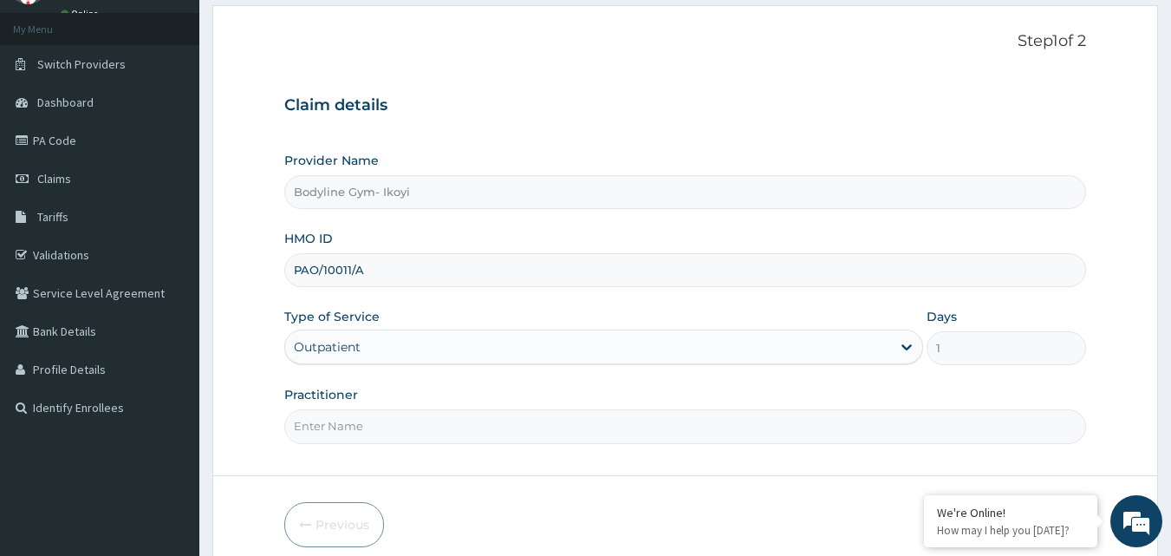
type input "PAO/10011/A"
click at [355, 425] on input "Practitioner" at bounding box center [685, 426] width 802 height 34
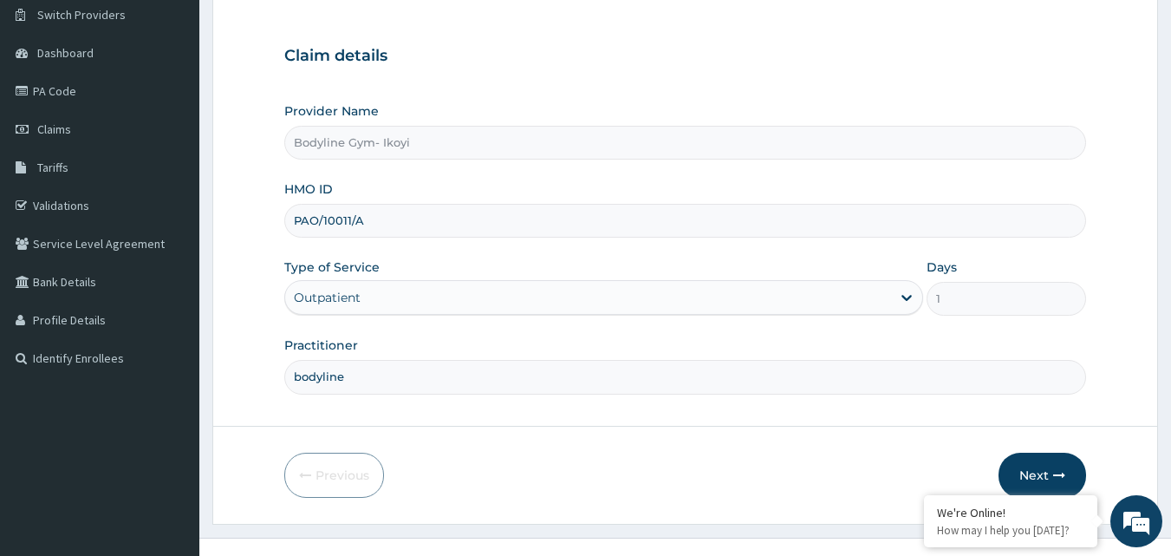
scroll to position [162, 0]
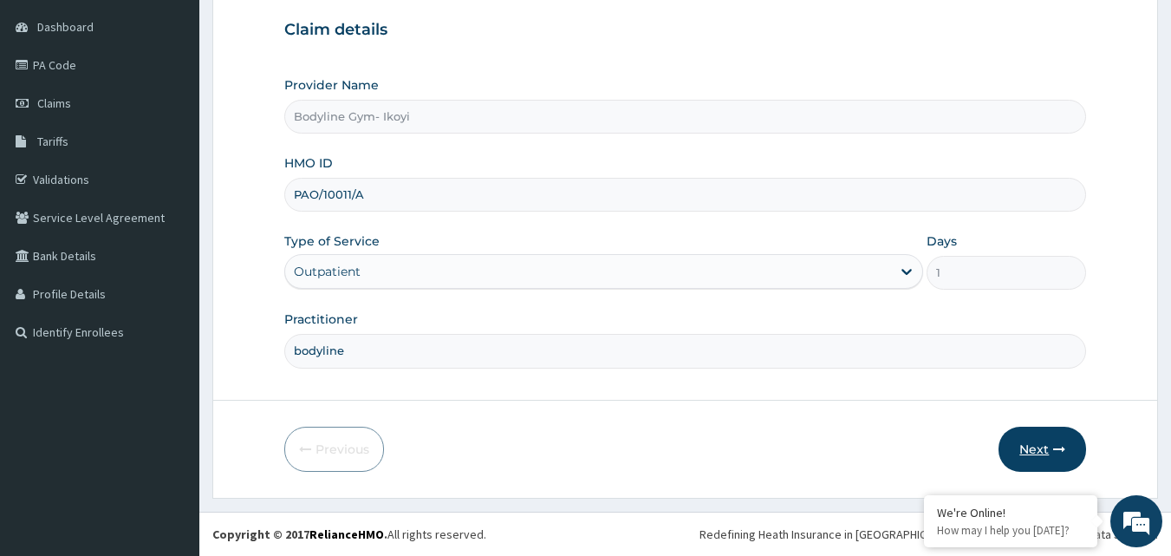
type input "bodyline"
click at [1030, 449] on button "Next" at bounding box center [1042, 448] width 88 height 45
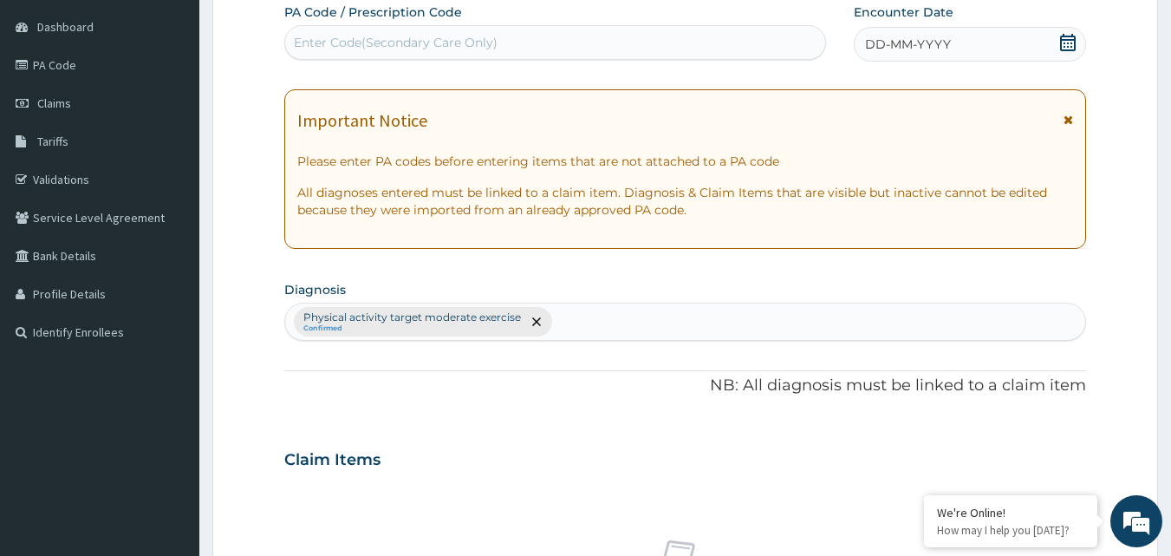
click at [311, 37] on div "Enter Code(Secondary Care Only)" at bounding box center [396, 42] width 204 height 17
type input "PA/90B7D1"
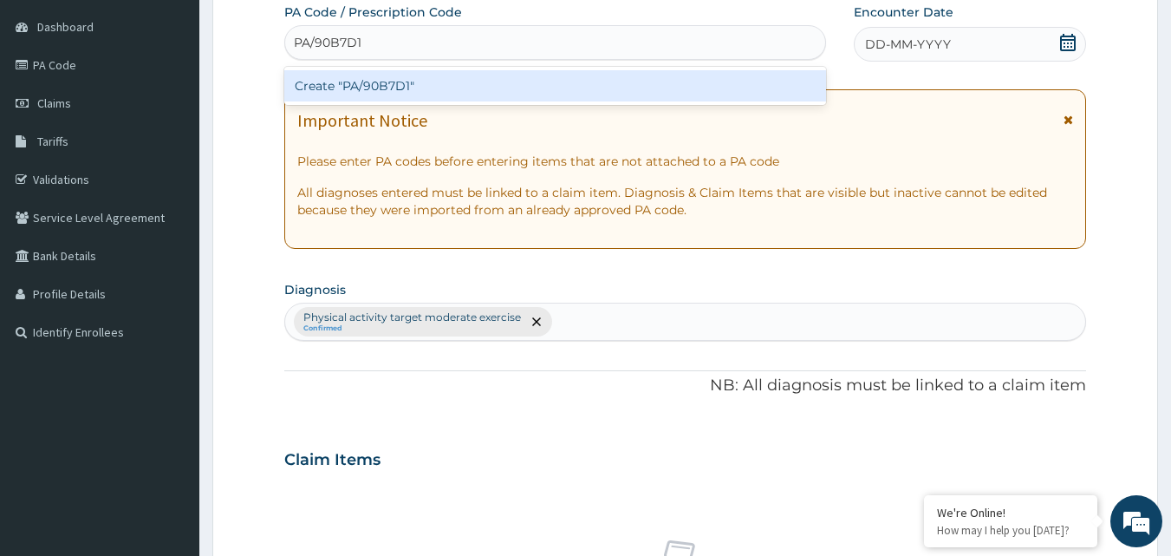
click at [435, 82] on div "Create "PA/90B7D1"" at bounding box center [555, 85] width 543 height 31
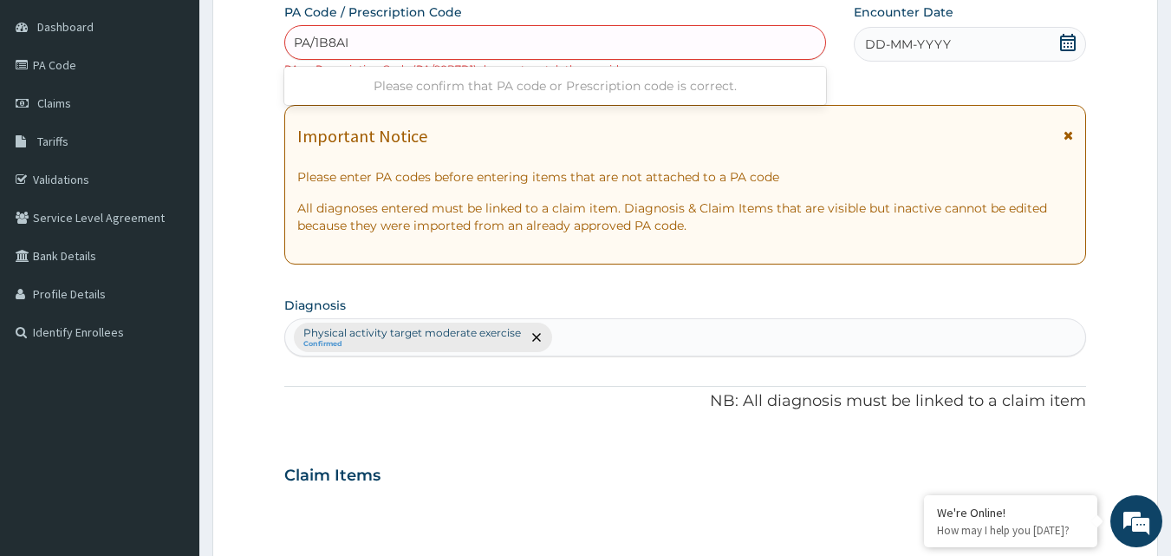
type input "PA/1B8AIB"
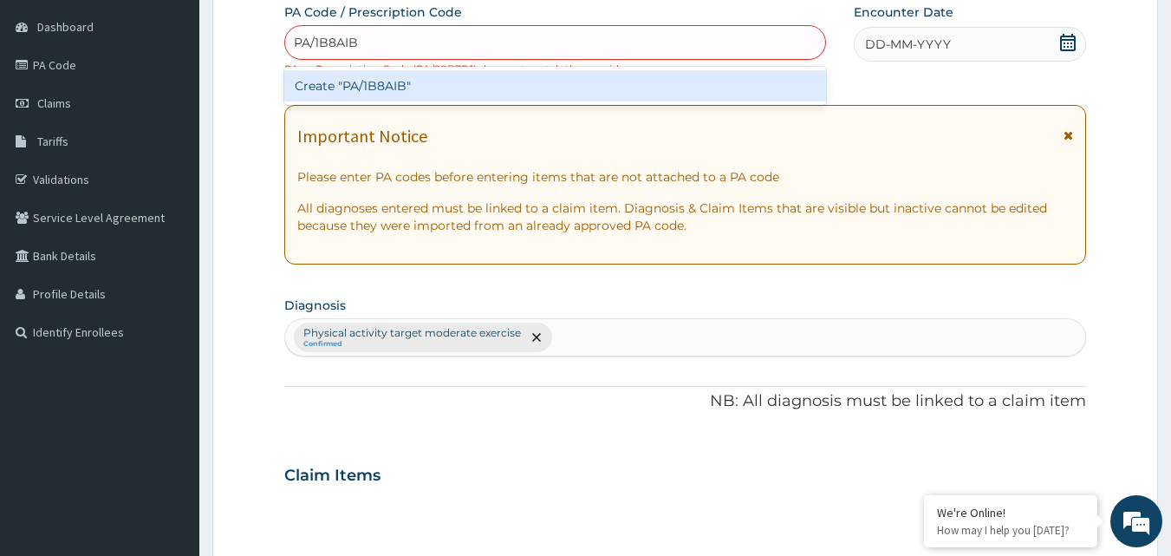
click at [405, 88] on div "Create "PA/1B8AIB"" at bounding box center [555, 85] width 543 height 31
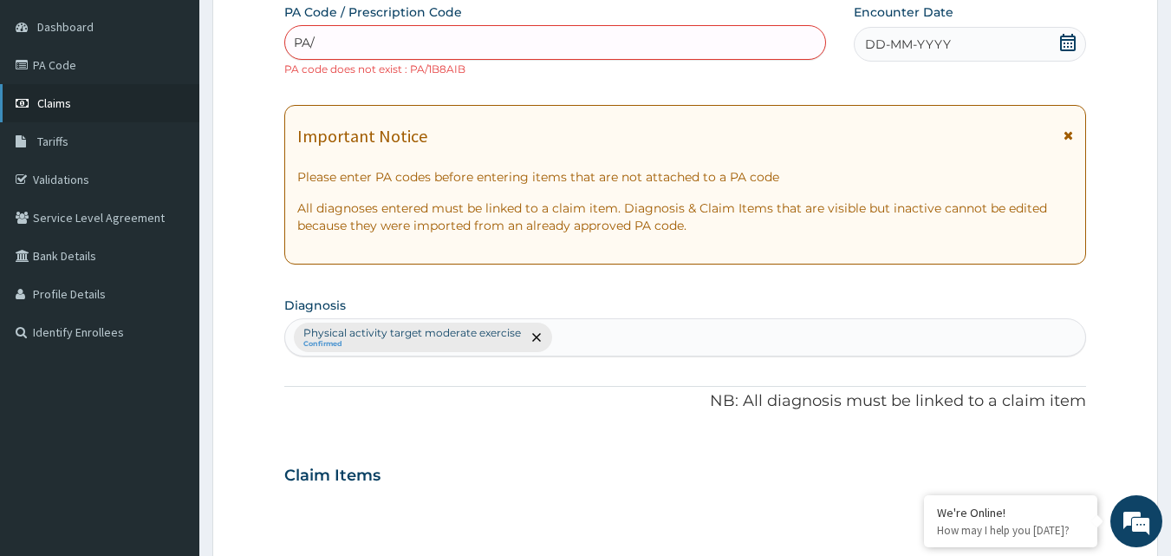
type input "PA/"
click at [31, 111] on link "Claims" at bounding box center [99, 103] width 199 height 38
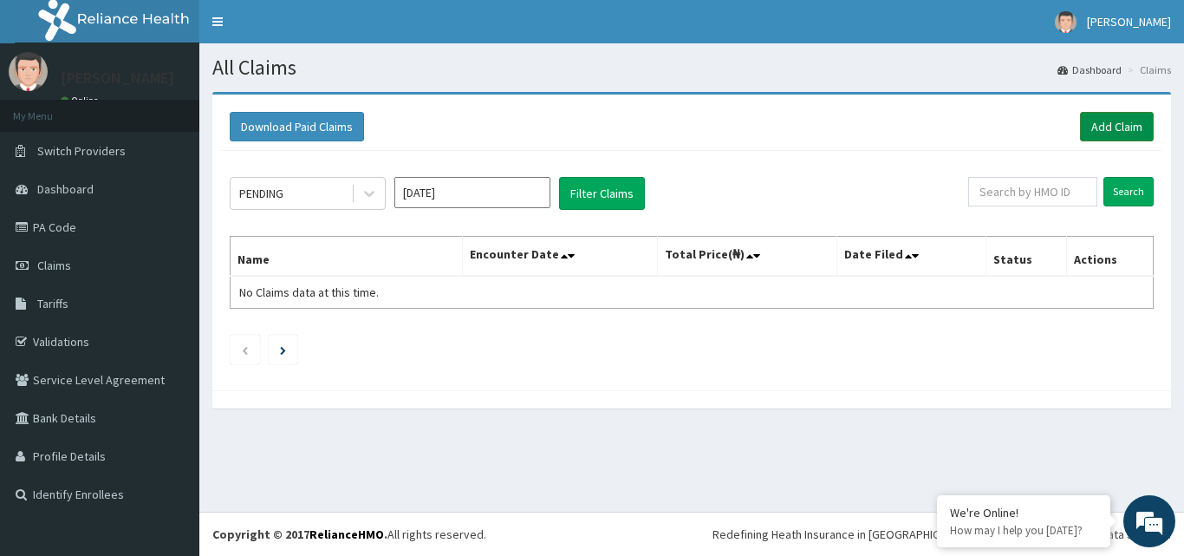
click at [1108, 118] on link "Add Claim" at bounding box center [1117, 126] width 74 height 29
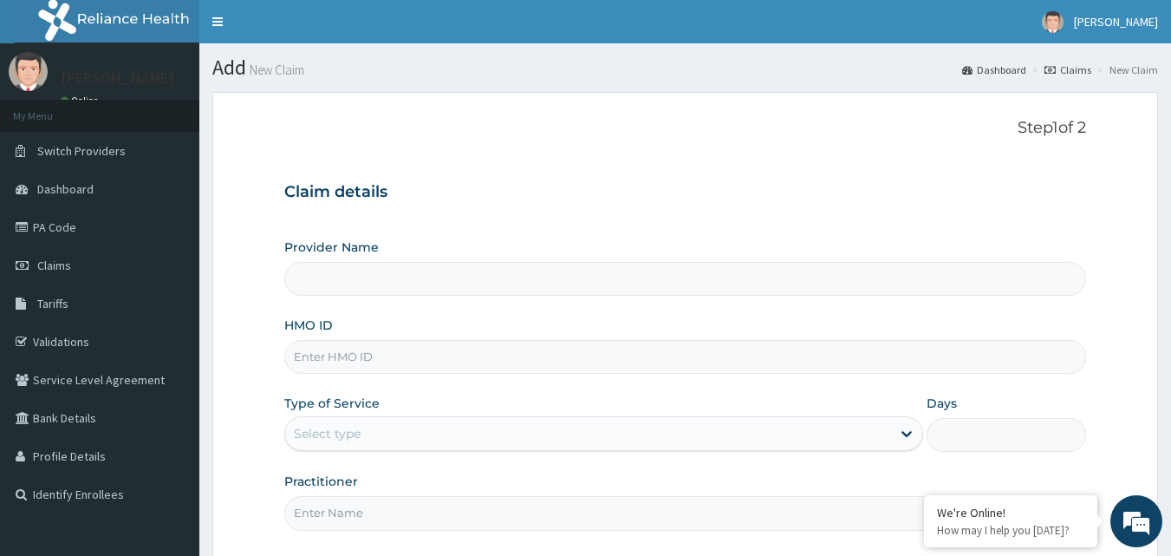
click at [359, 362] on input "HMO ID" at bounding box center [685, 357] width 802 height 34
type input "Bodyline Gym- Ikoyi"
type input "1"
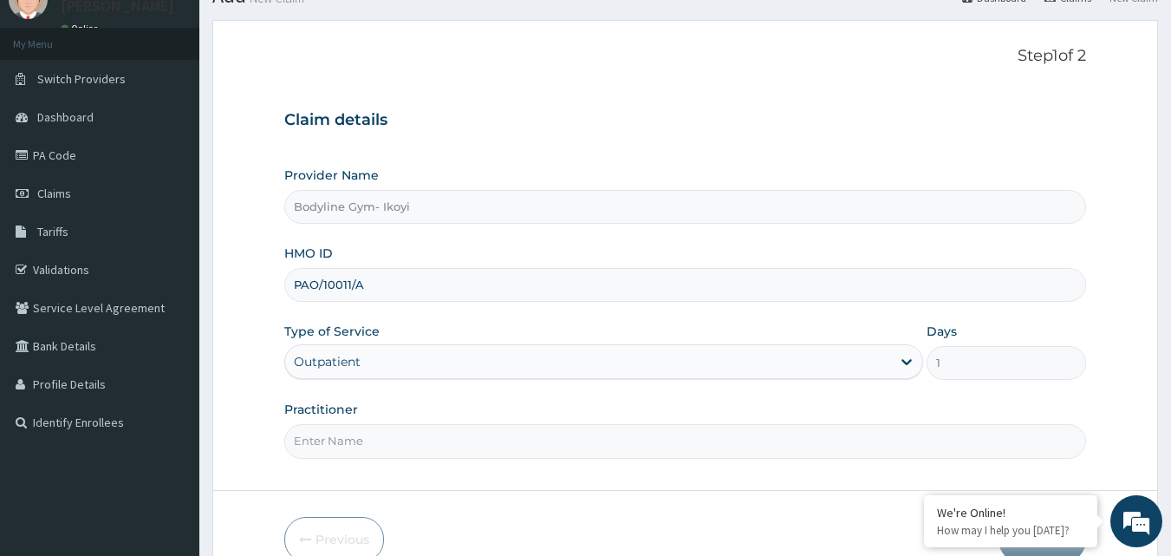
scroll to position [162, 0]
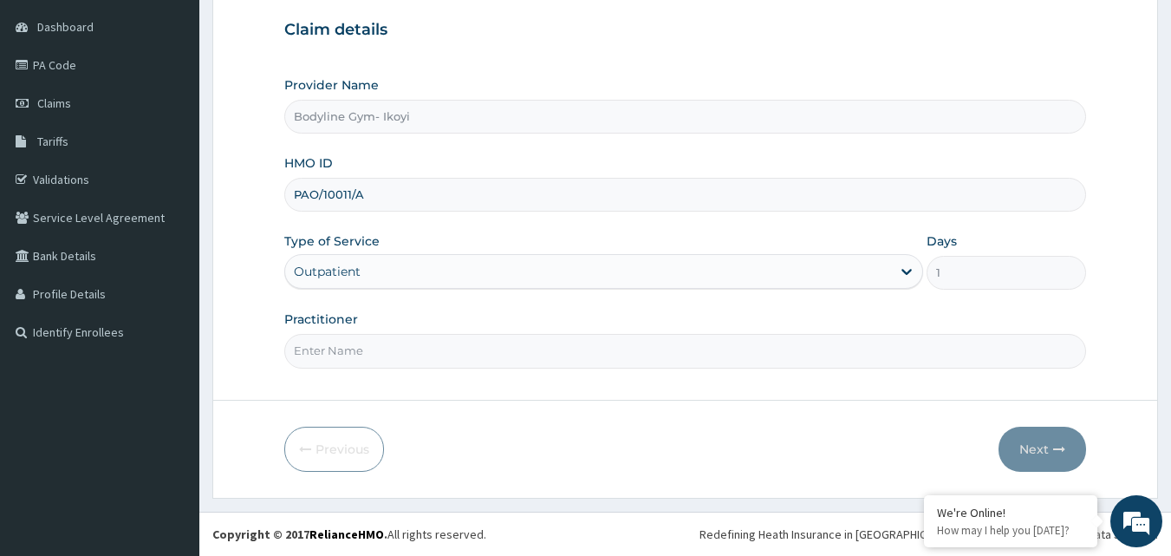
type input "PAO/10011/A"
click at [361, 355] on input "Practitioner" at bounding box center [685, 351] width 802 height 34
type input "bodyline"
click at [1034, 449] on button "Next" at bounding box center [1042, 448] width 88 height 45
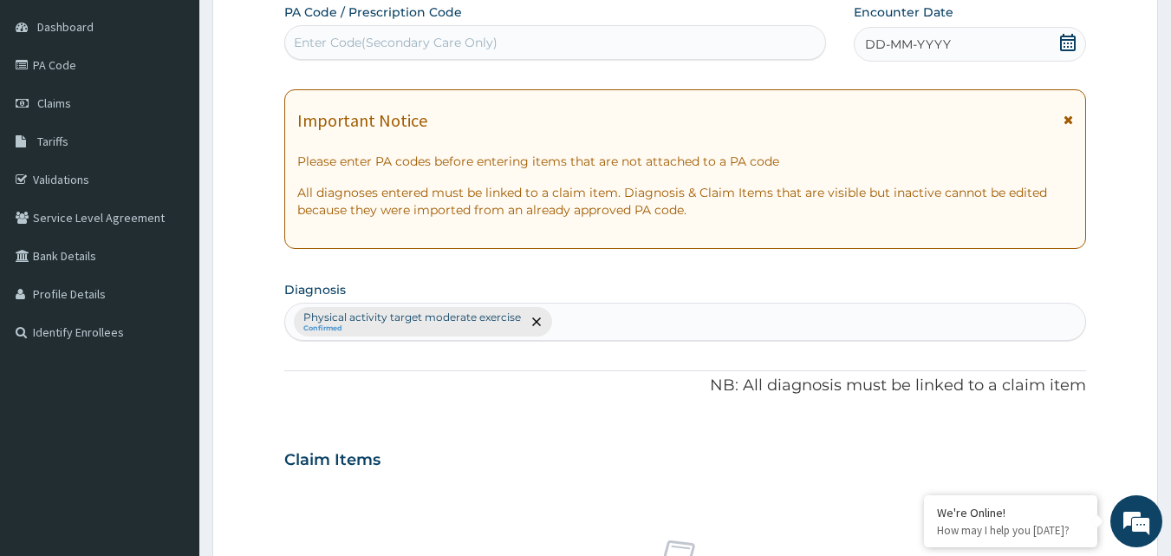
click at [322, 42] on div "Enter Code(Secondary Care Only)" at bounding box center [396, 42] width 204 height 17
type input "PA/9DB7D1"
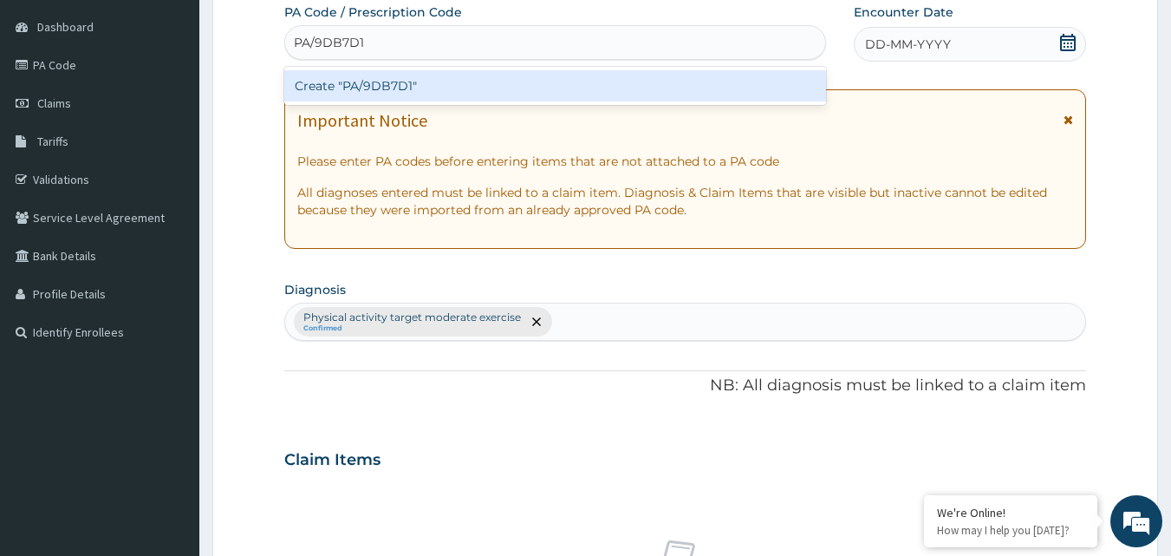
click at [404, 88] on div "Create "PA/9DB7D1"" at bounding box center [555, 85] width 543 height 31
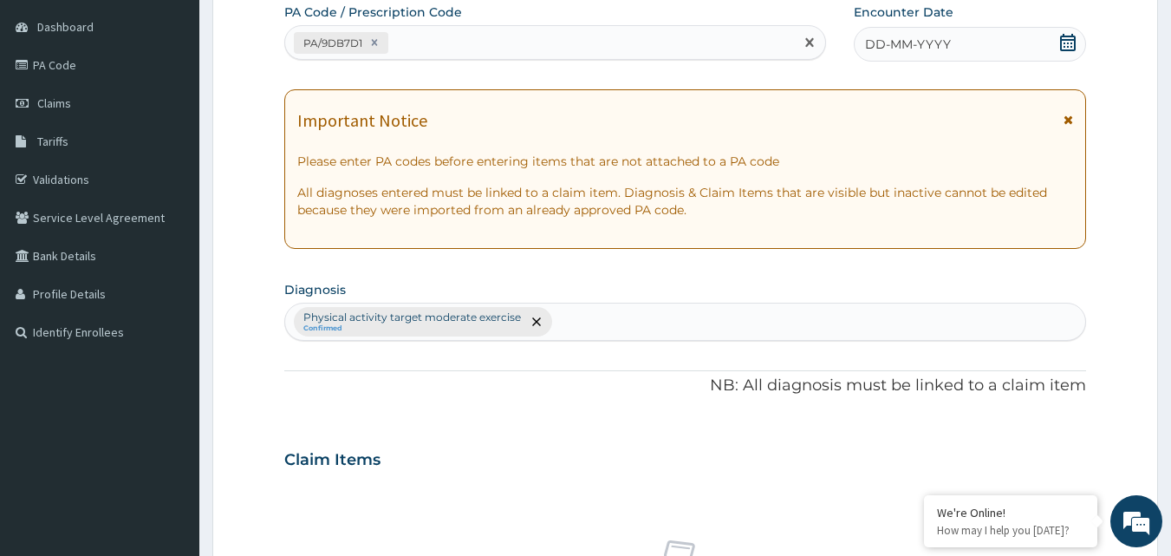
click at [1071, 44] on icon at bounding box center [1067, 42] width 17 height 17
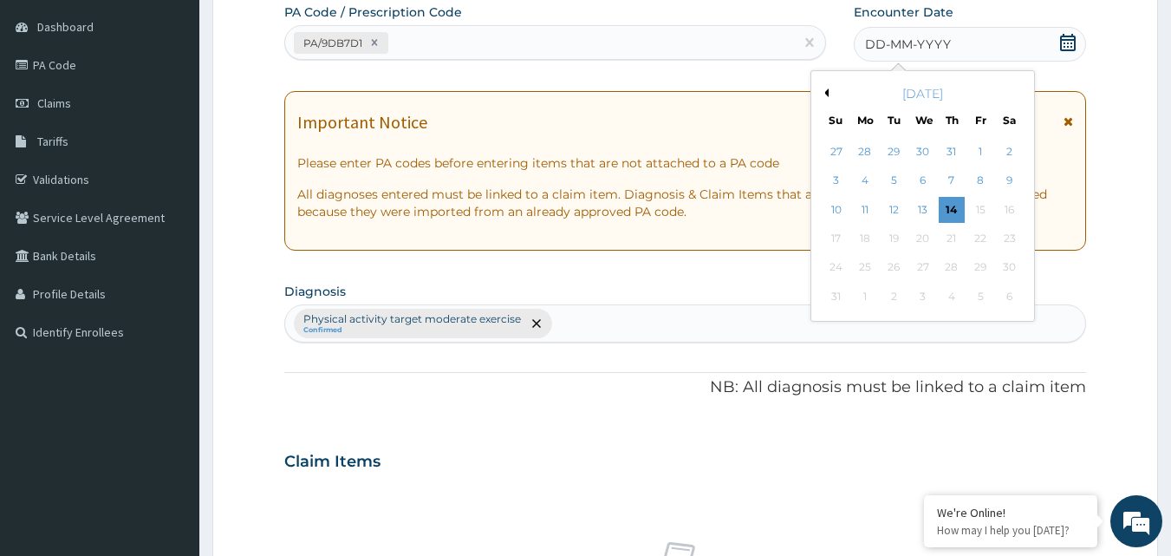
click at [950, 207] on div "14" at bounding box center [952, 210] width 26 height 26
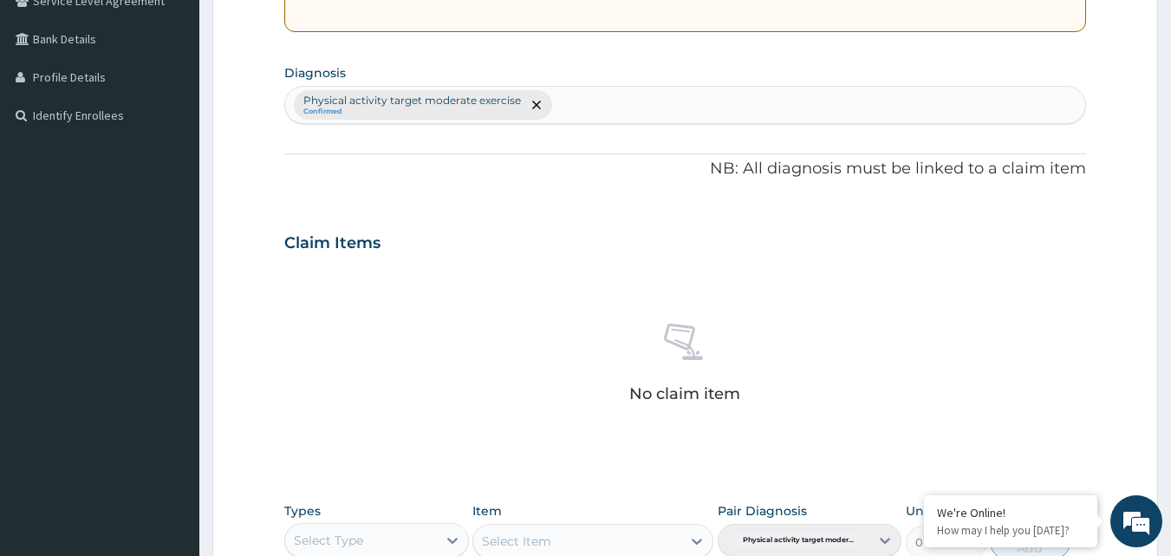
scroll to position [682, 0]
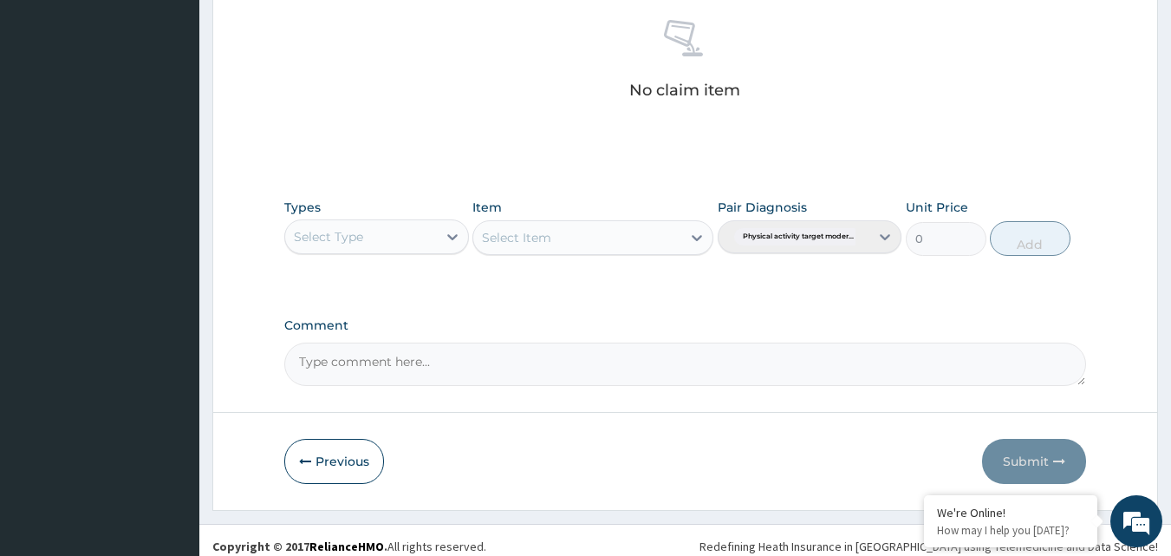
click at [352, 236] on div "Select Type" at bounding box center [328, 236] width 69 height 17
type input "g"
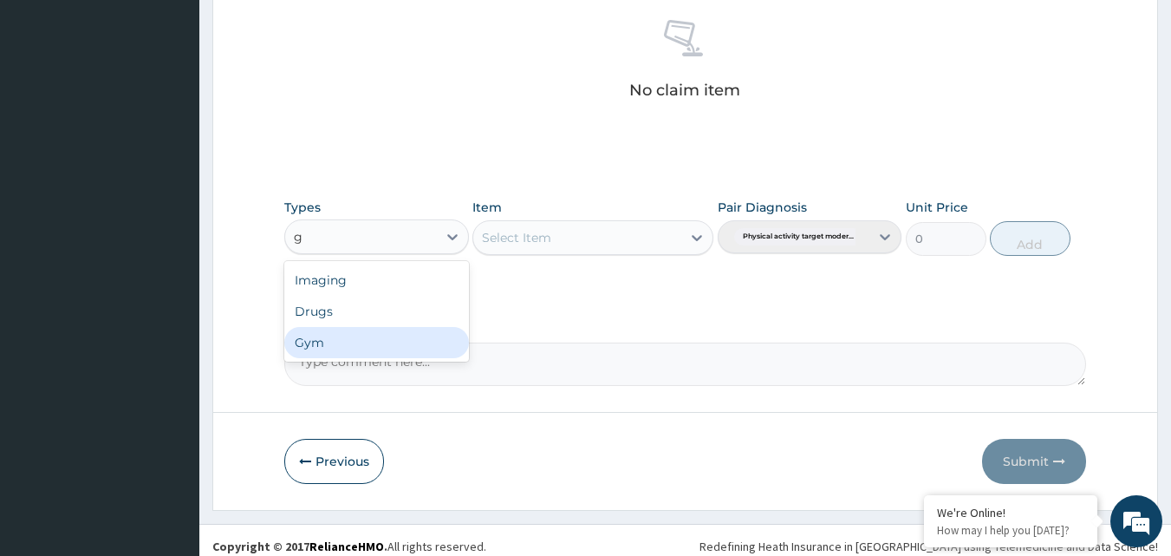
click at [351, 348] on div "Gym" at bounding box center [376, 342] width 185 height 31
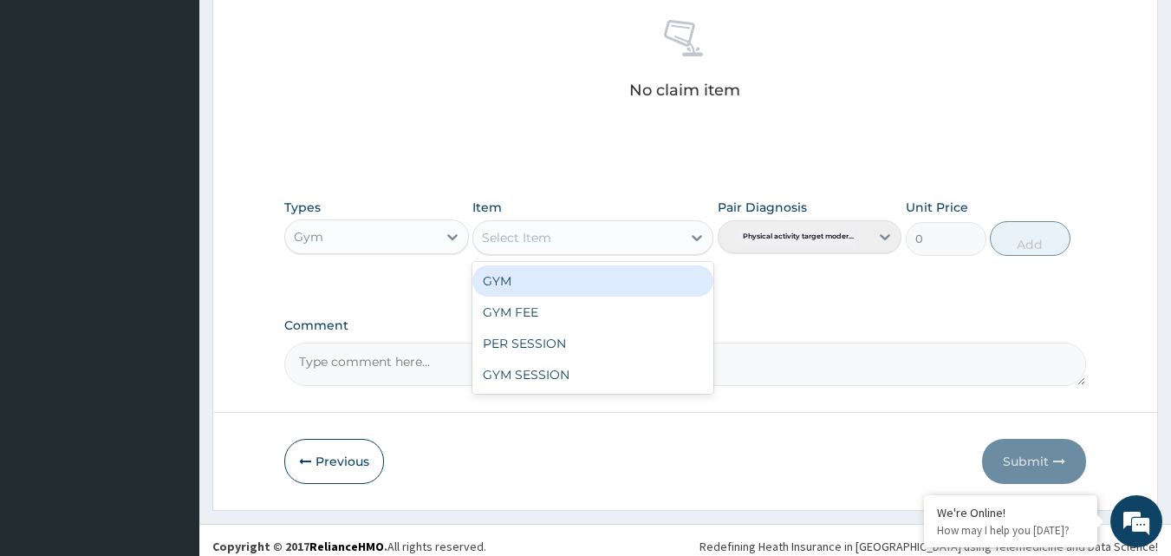
click at [601, 240] on div "Select Item" at bounding box center [577, 238] width 208 height 28
click at [588, 284] on div "GYM" at bounding box center [592, 280] width 241 height 31
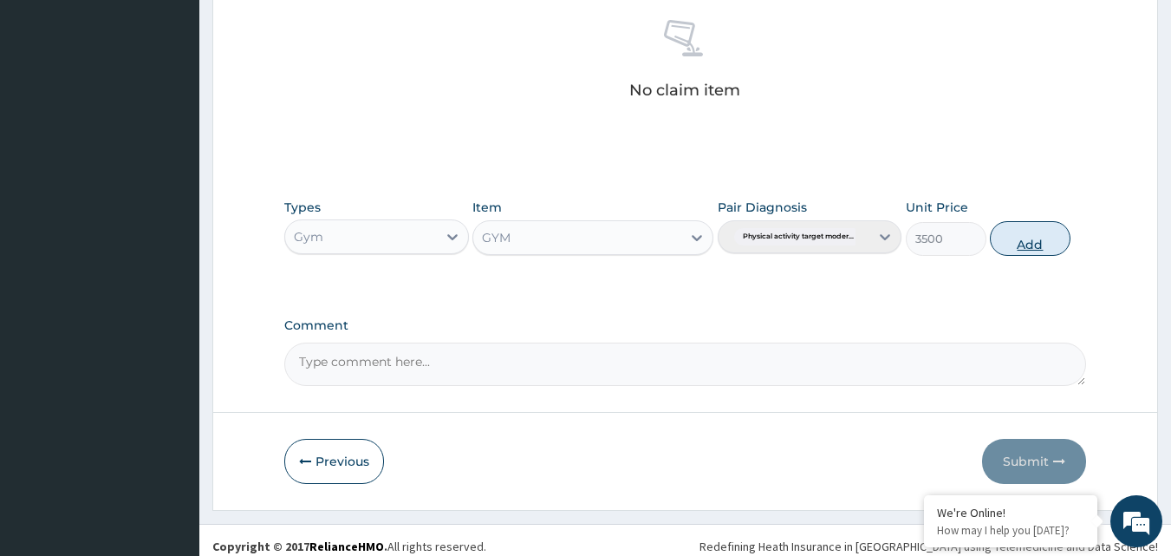
click at [1025, 249] on button "Add" at bounding box center [1030, 238] width 81 height 35
type input "0"
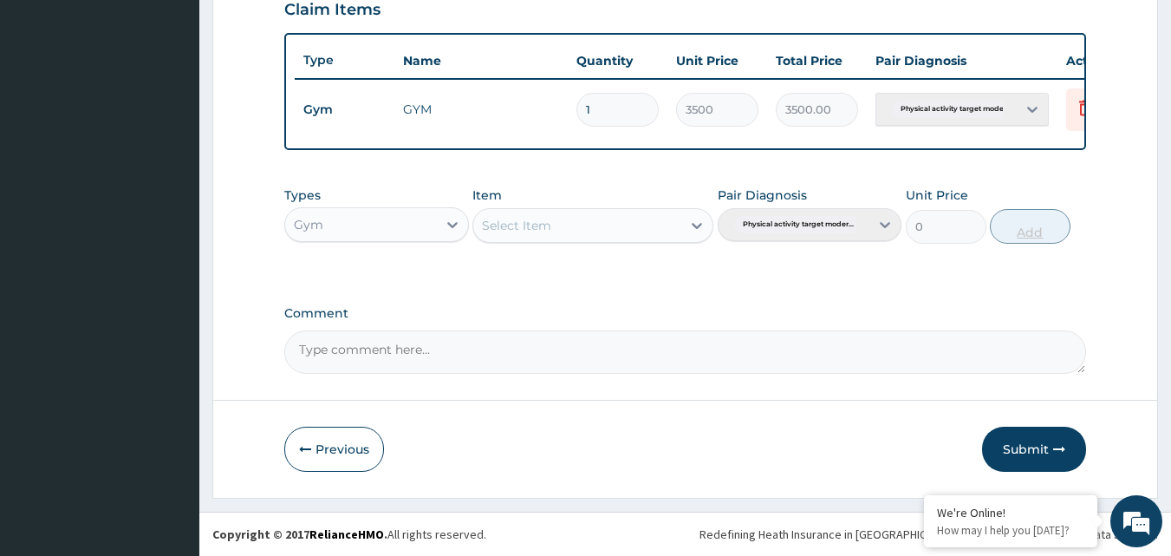
scroll to position [625, 0]
click at [1038, 450] on button "Submit" at bounding box center [1034, 448] width 104 height 45
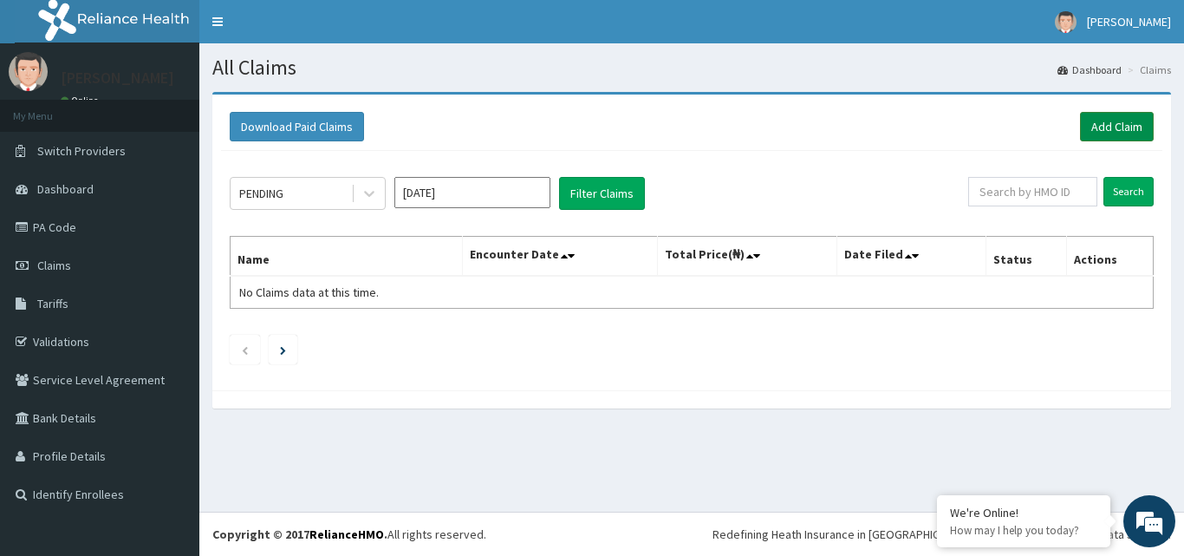
click at [1107, 120] on link "Add Claim" at bounding box center [1117, 126] width 74 height 29
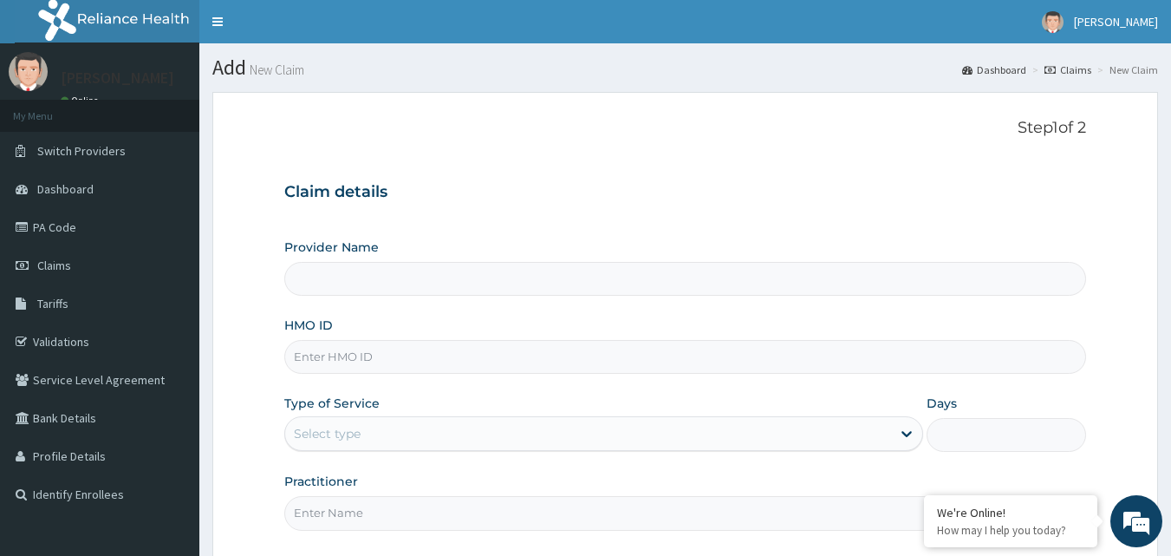
type input "Bodyline Gym- Ikoyi"
type input "1"
click at [327, 358] on input "HMO ID" at bounding box center [685, 357] width 802 height 34
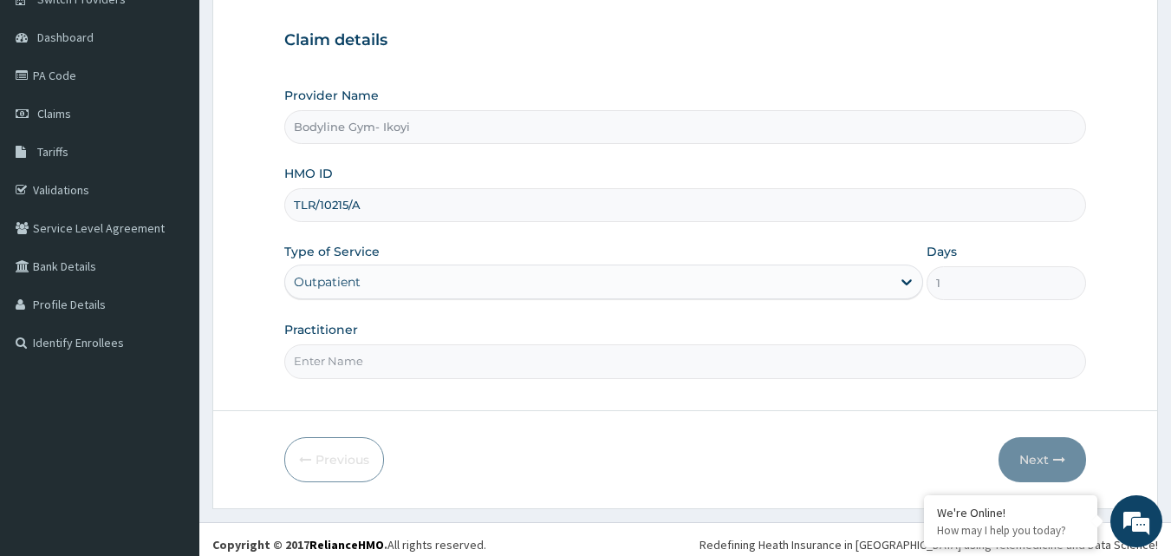
scroll to position [162, 0]
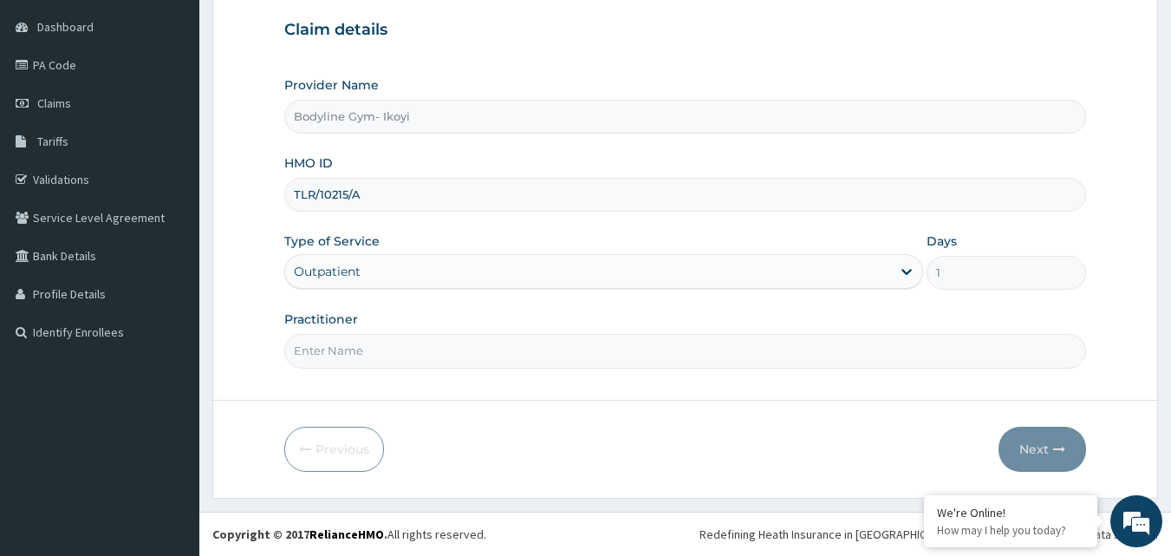
type input "TLR/10215/A"
click at [328, 351] on input "Practitioner" at bounding box center [685, 351] width 802 height 34
type input "bodyline"
click at [1027, 450] on button "Next" at bounding box center [1042, 448] width 88 height 45
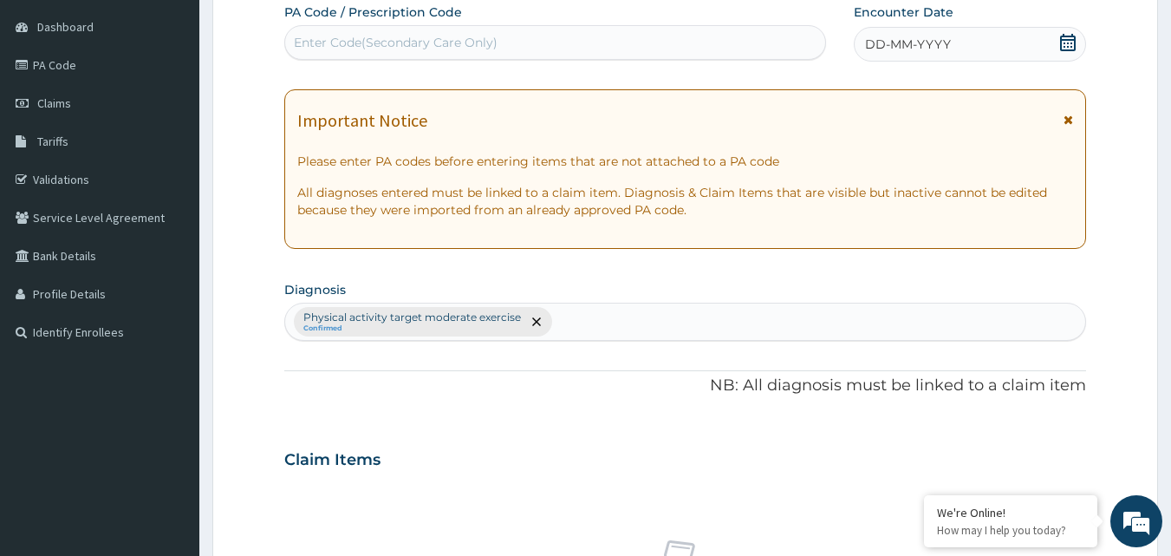
click at [337, 36] on div "Enter Code(Secondary Care Only)" at bounding box center [396, 42] width 204 height 17
type input "PA/AF2A52"
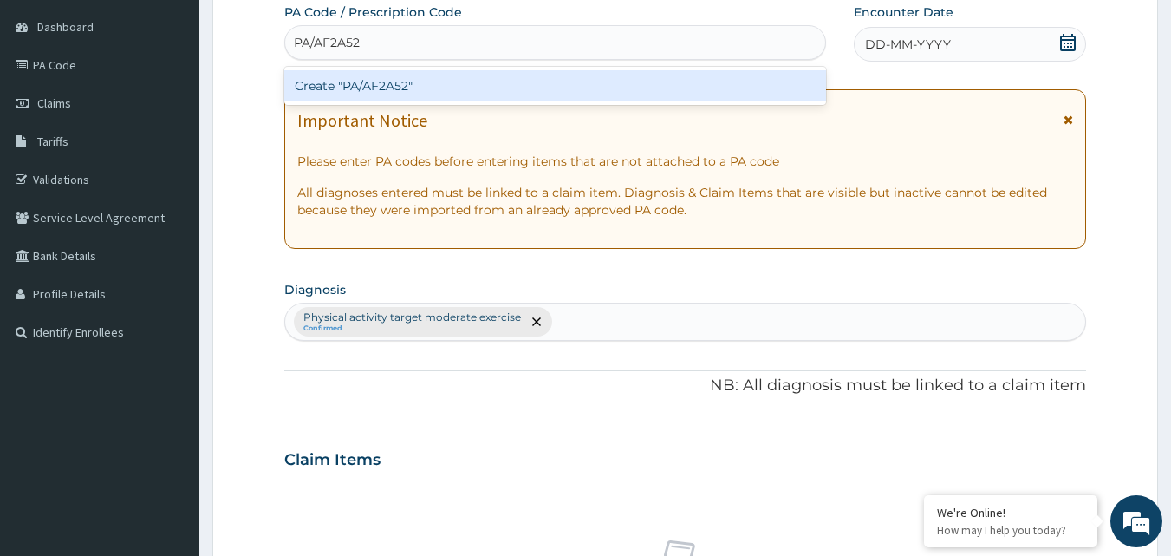
click at [429, 79] on div "Create "PA/AF2A52"" at bounding box center [555, 85] width 543 height 31
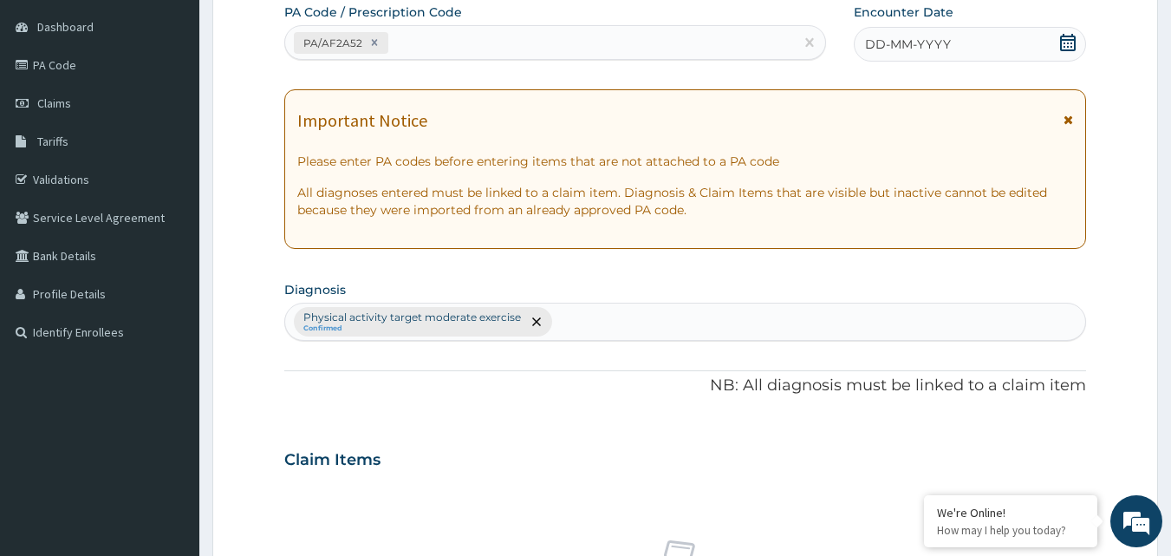
click at [988, 42] on div "DD-MM-YYYY" at bounding box center [970, 44] width 232 height 35
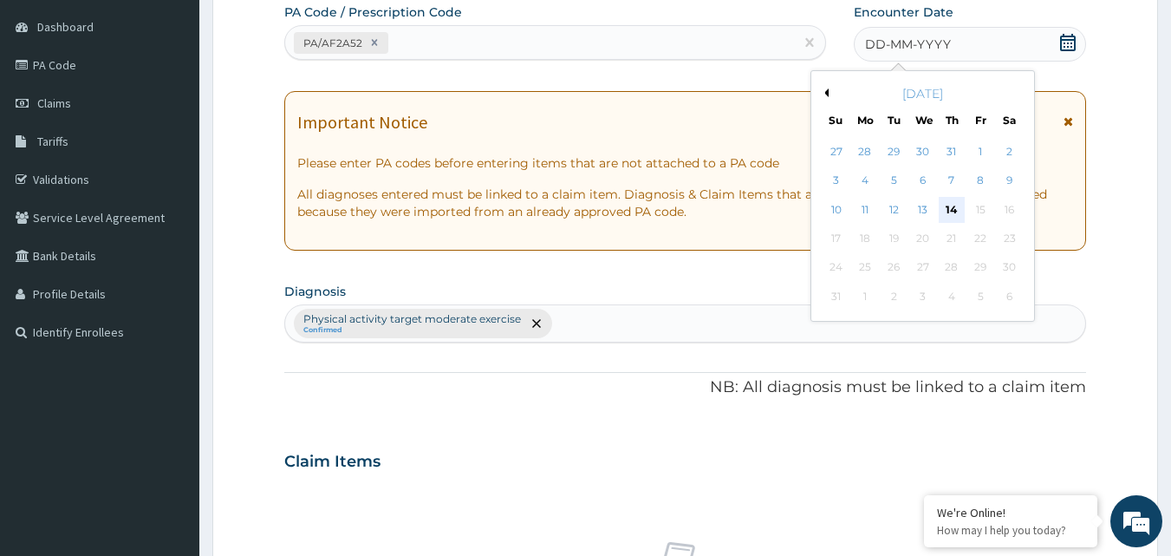
click at [950, 213] on div "14" at bounding box center [952, 210] width 26 height 26
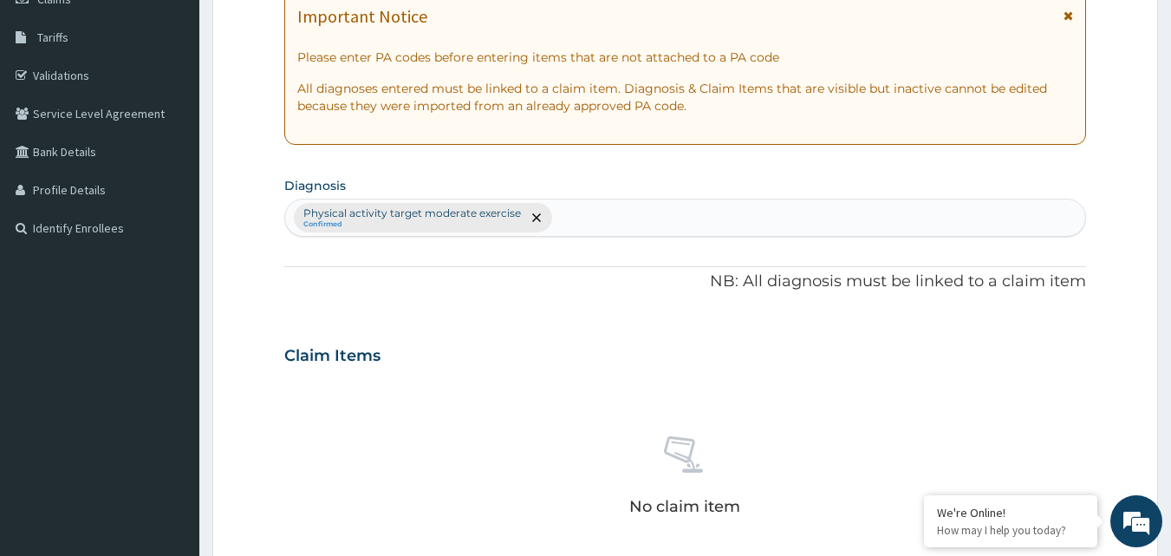
scroll to position [509, 0]
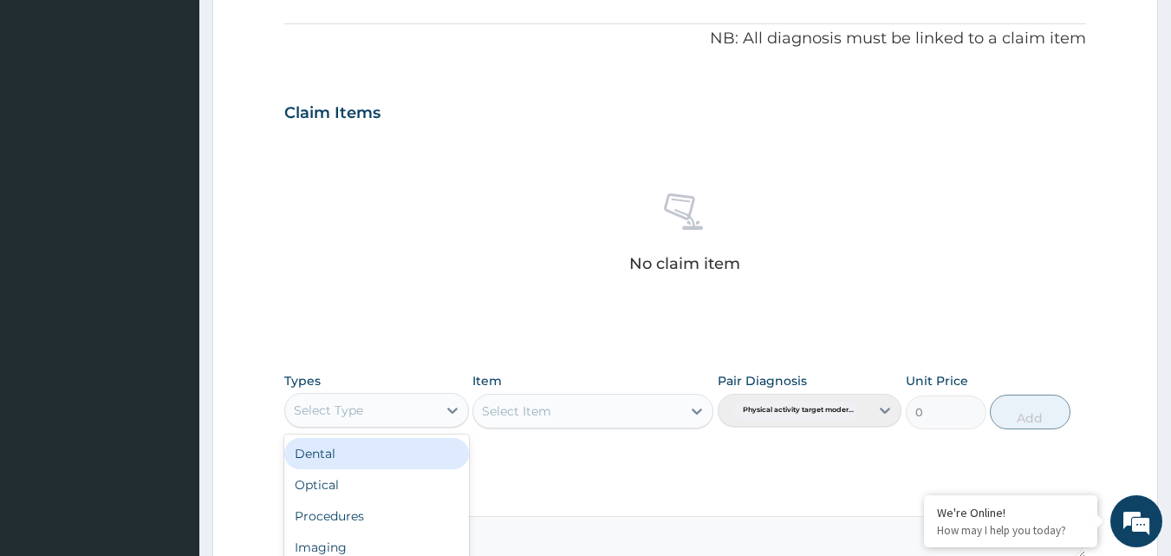
click at [346, 405] on div "Select Type" at bounding box center [328, 409] width 69 height 17
type input "g"
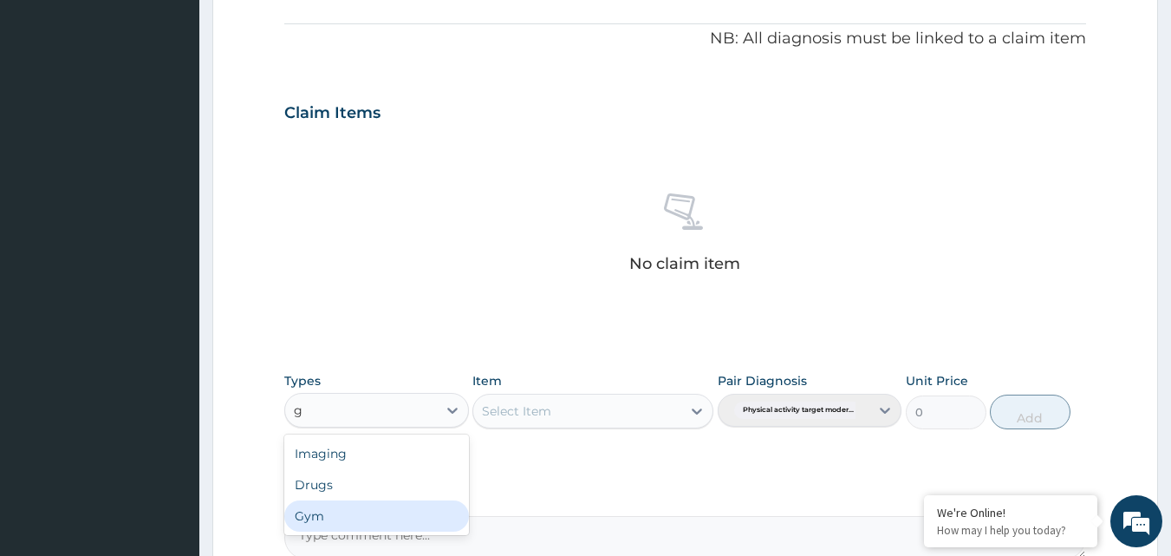
click at [330, 507] on div "Gym" at bounding box center [376, 515] width 185 height 31
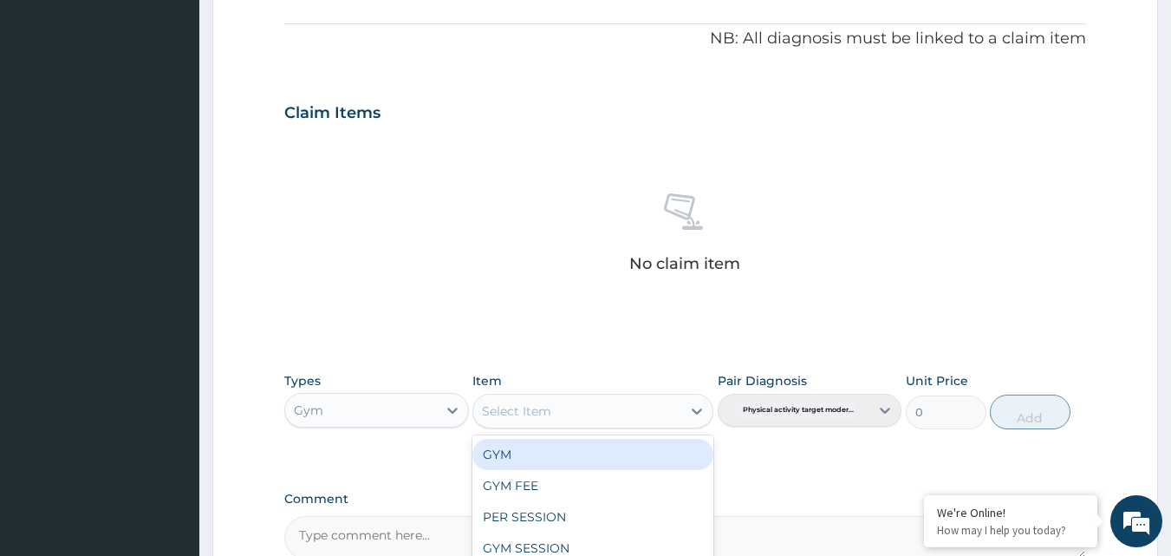
click at [640, 397] on div "Select Item" at bounding box center [577, 411] width 208 height 28
click at [570, 454] on div "GYM" at bounding box center [592, 454] width 241 height 31
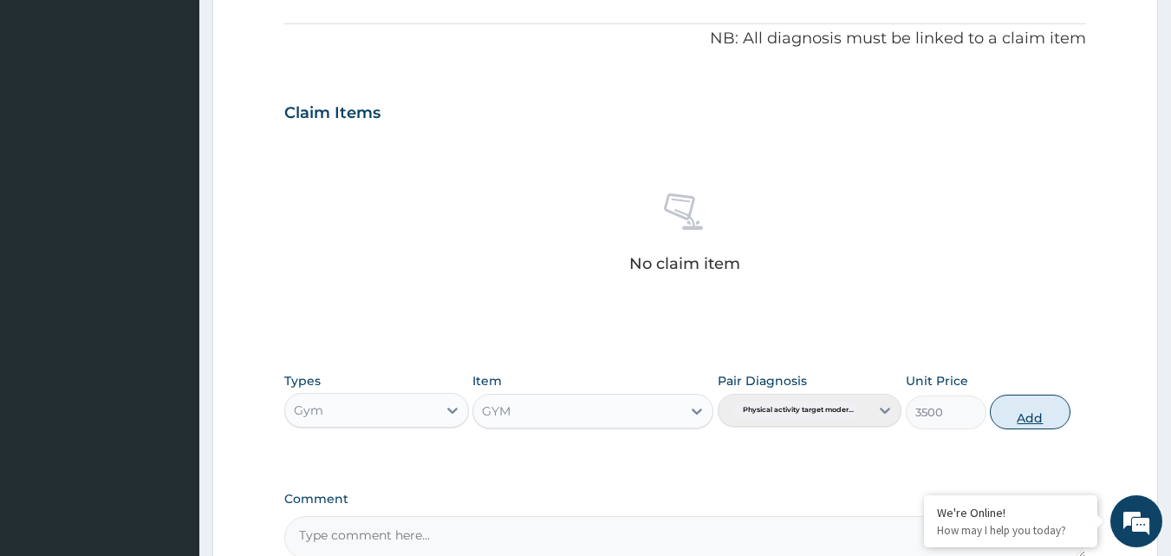
click at [1024, 422] on button "Add" at bounding box center [1030, 411] width 81 height 35
type input "0"
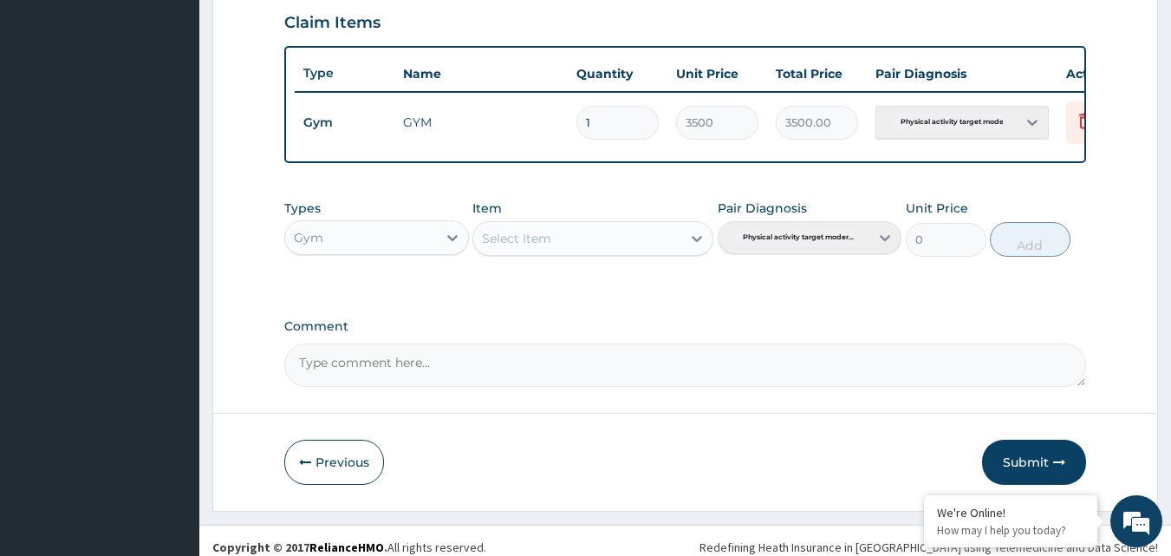
scroll to position [625, 0]
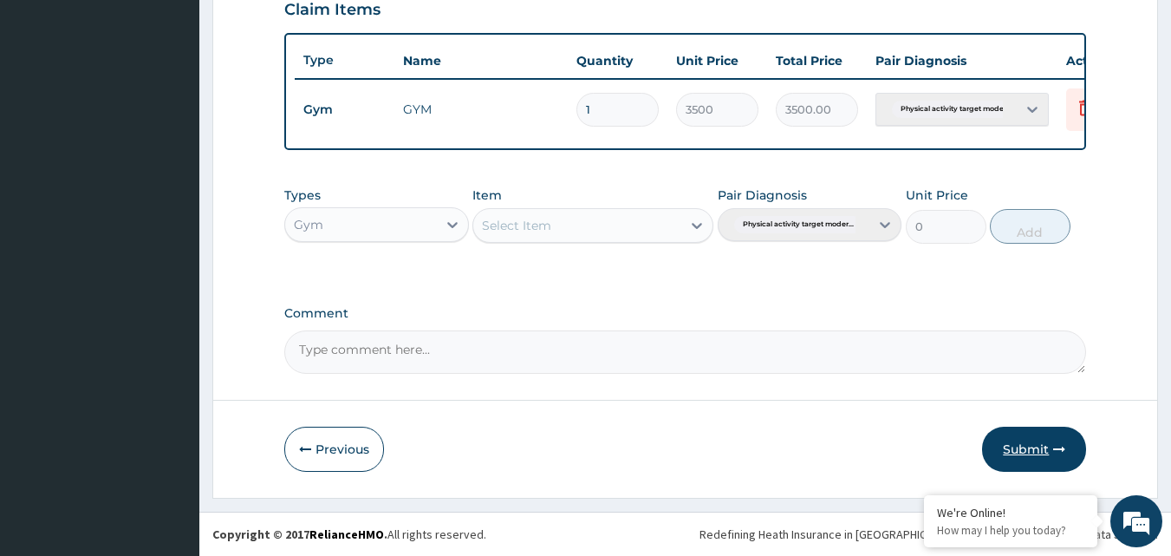
click at [1032, 453] on button "Submit" at bounding box center [1034, 448] width 104 height 45
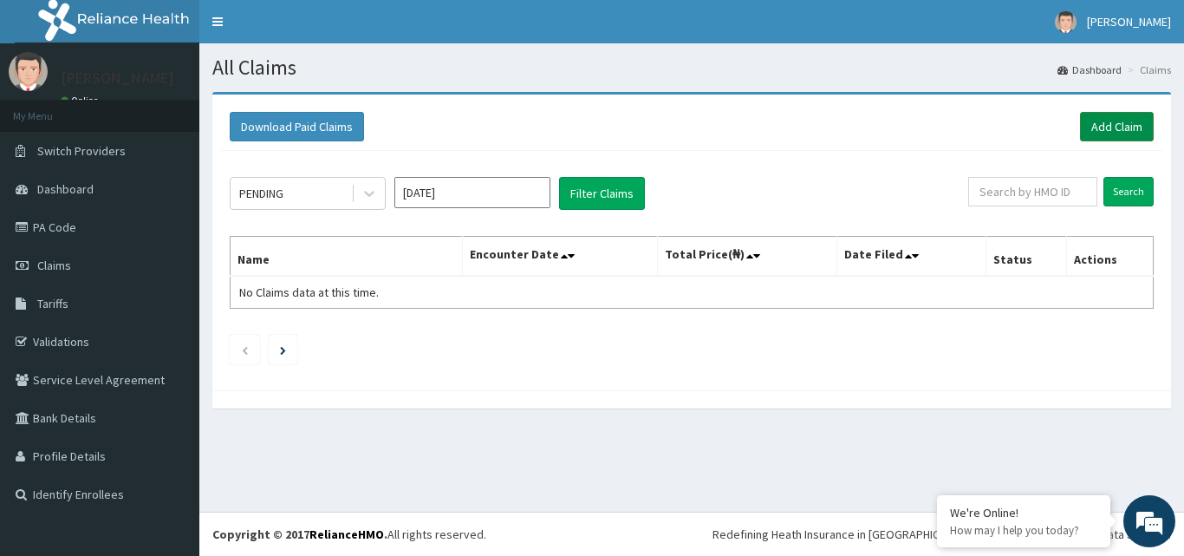
click at [1111, 128] on link "Add Claim" at bounding box center [1117, 126] width 74 height 29
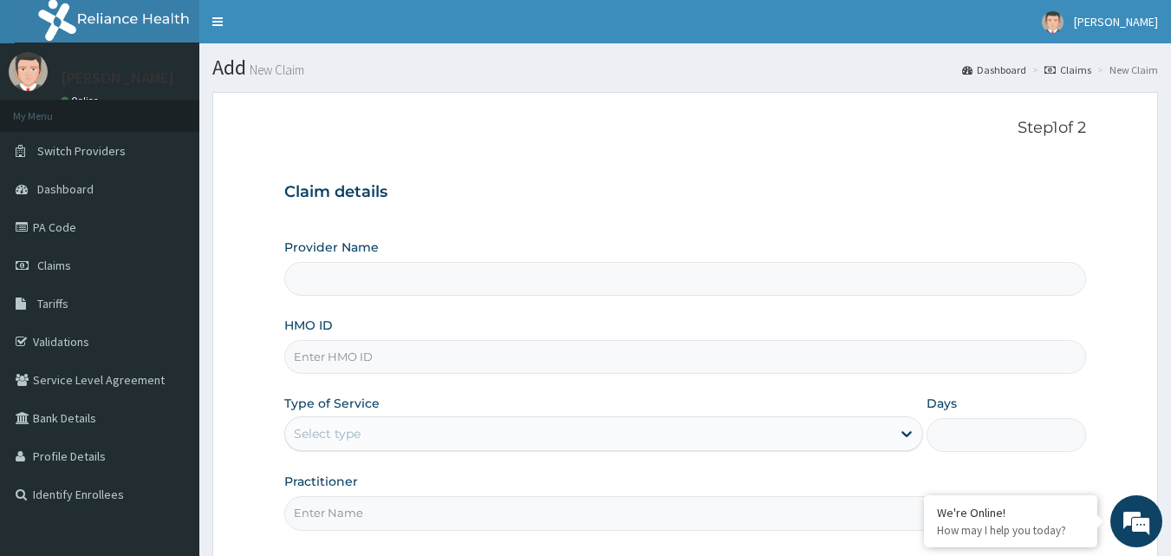
type input "Bodyline Gym- Ikoyi"
type input "1"
click at [322, 359] on input "HMO ID" at bounding box center [685, 357] width 802 height 34
type input "CIK/10025/A"
click at [320, 517] on input "Practitioner" at bounding box center [685, 513] width 802 height 34
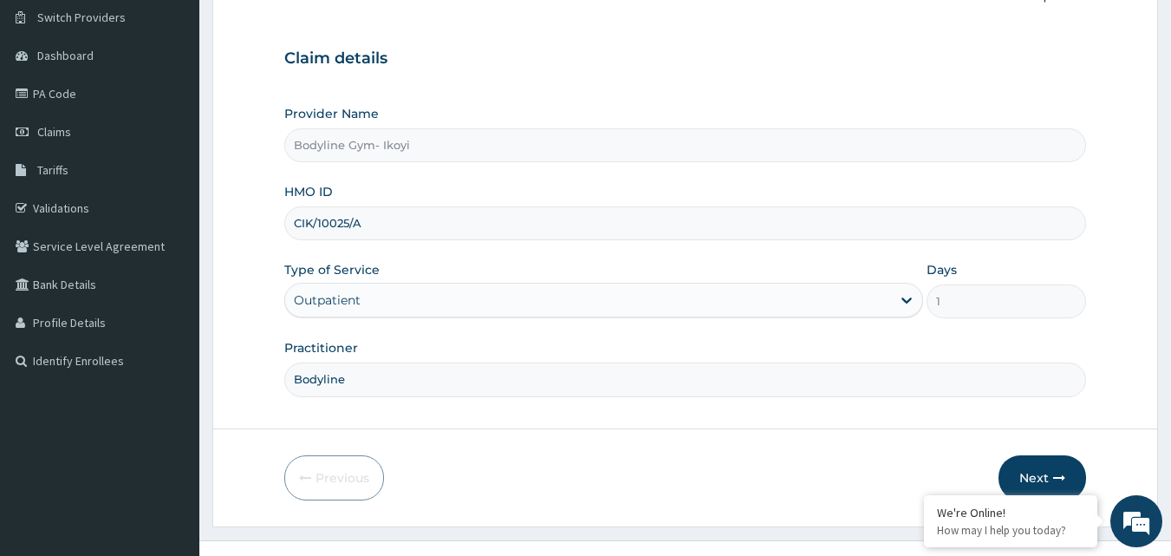
scroll to position [162, 0]
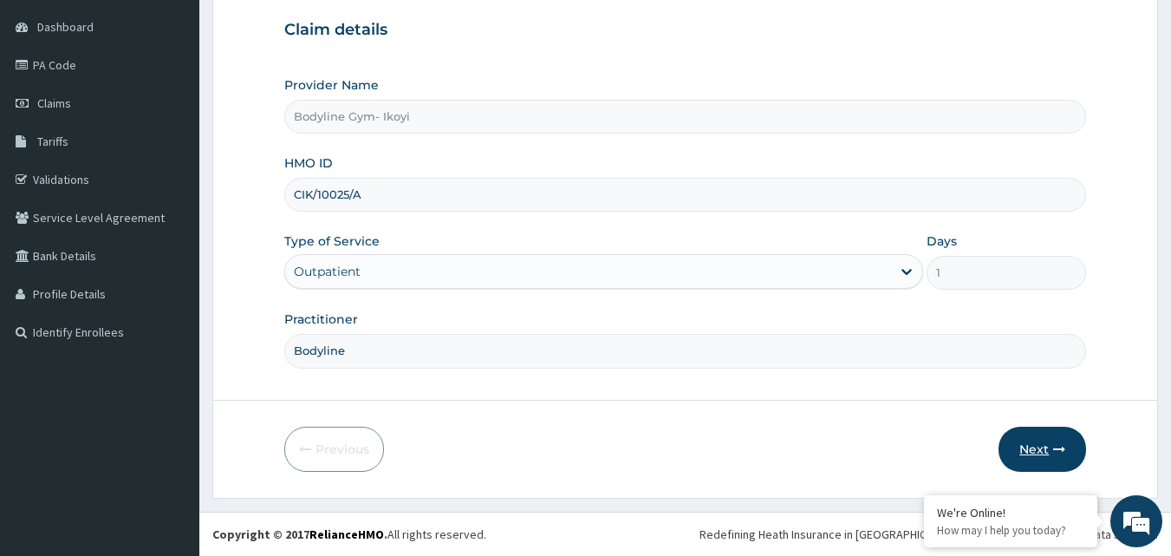
type input "Bodyline"
click at [1033, 451] on button "Next" at bounding box center [1042, 448] width 88 height 45
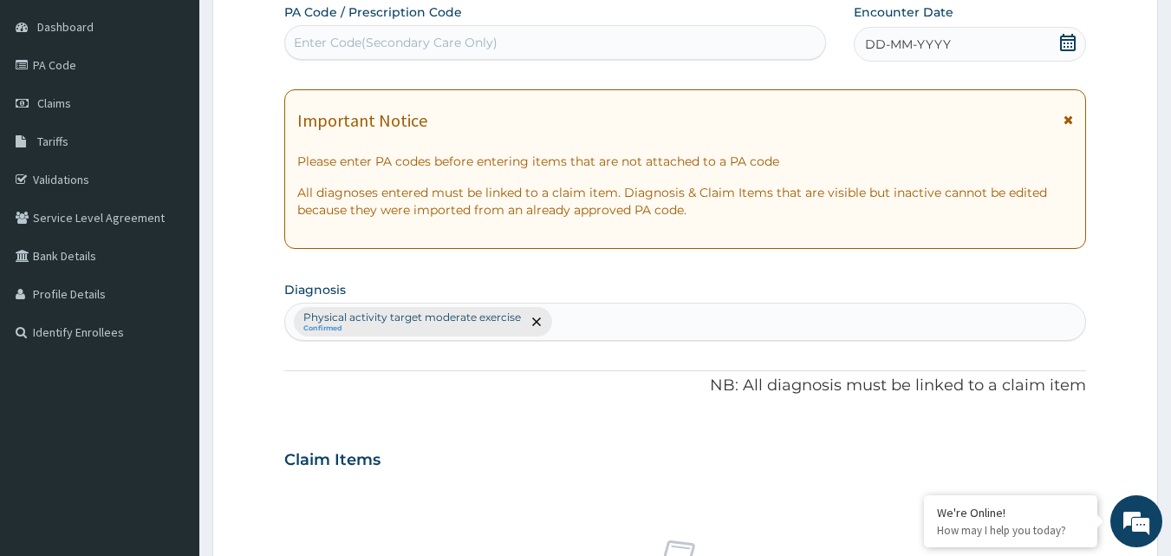
click at [406, 41] on div "Enter Code(Secondary Care Only)" at bounding box center [396, 42] width 204 height 17
type input "PA/15E82F"
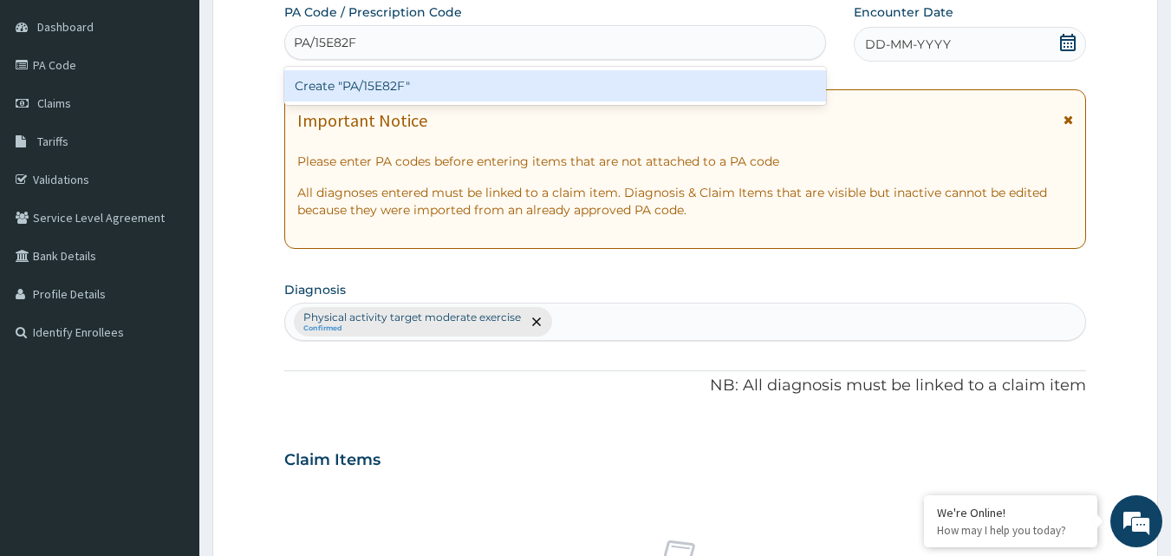
click at [380, 81] on div "Create "PA/15E82F"" at bounding box center [555, 85] width 543 height 31
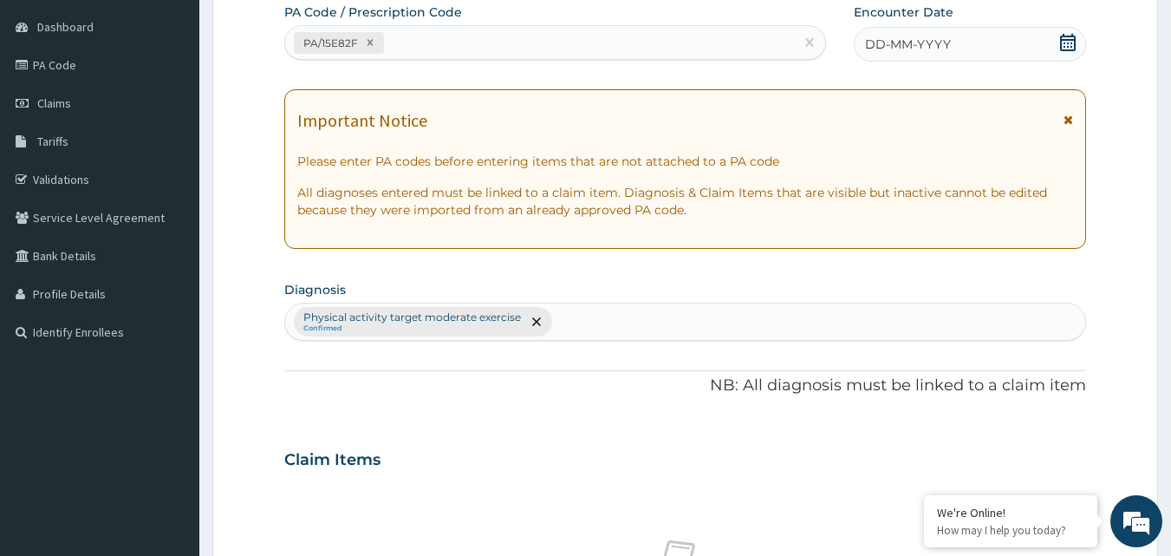
click at [1071, 42] on icon at bounding box center [1068, 42] width 16 height 17
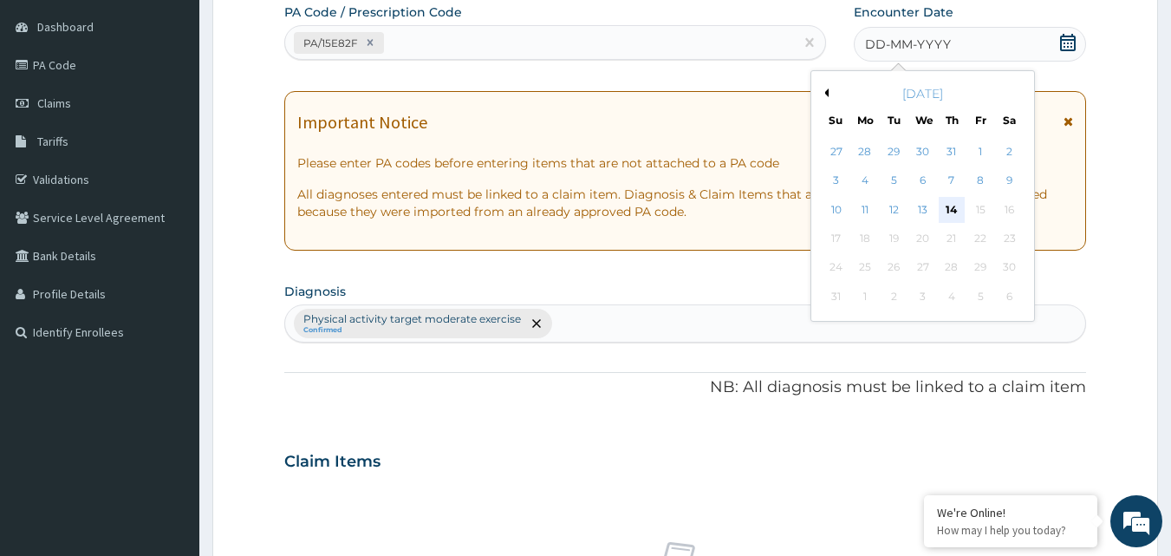
click at [952, 205] on div "14" at bounding box center [952, 210] width 26 height 26
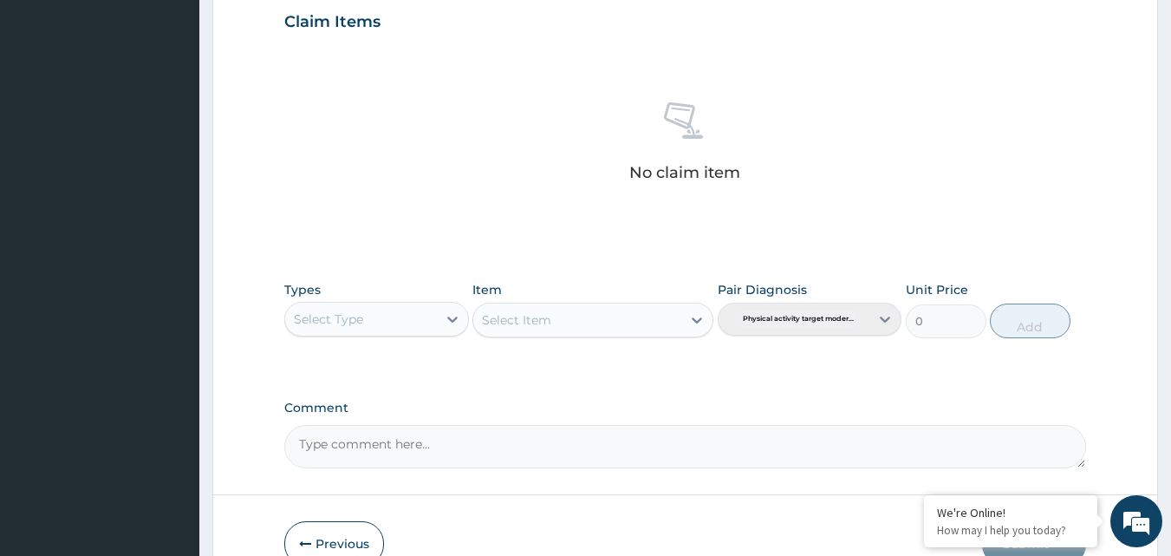
scroll to position [682, 0]
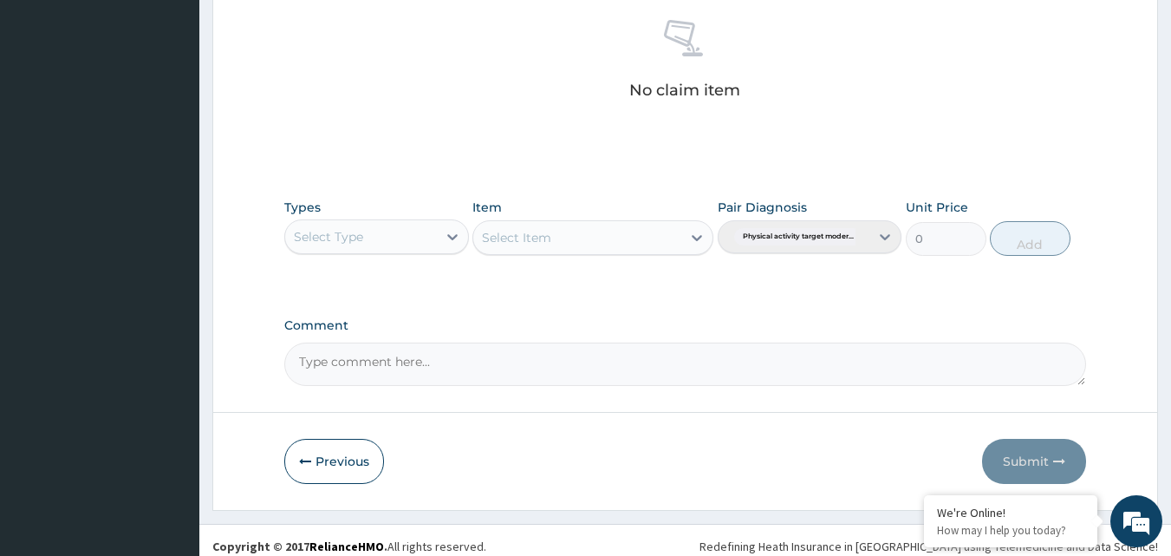
click at [402, 237] on div "Select Type" at bounding box center [361, 237] width 152 height 28
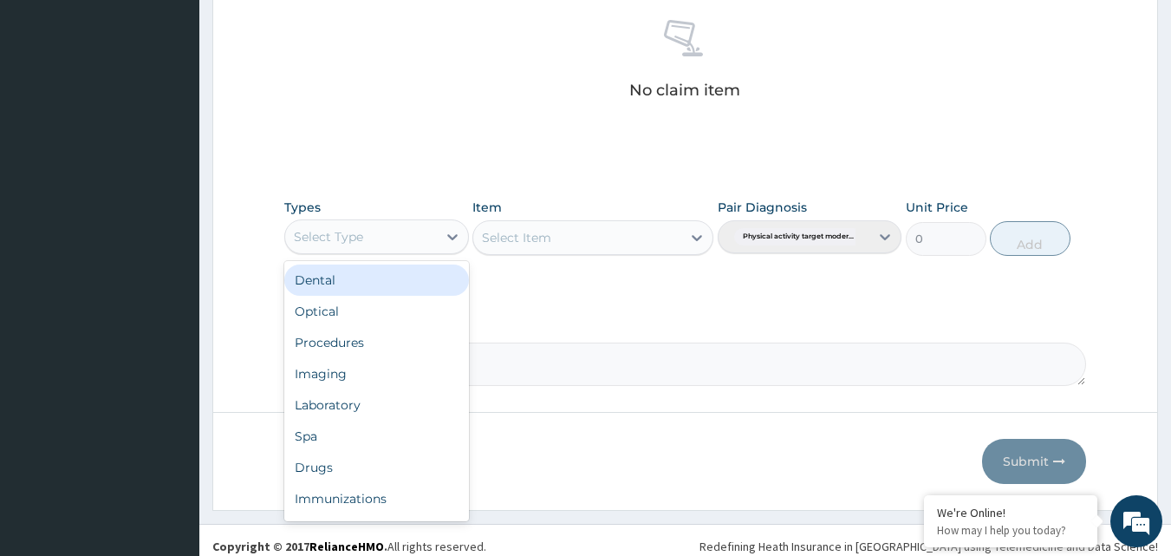
type input "g"
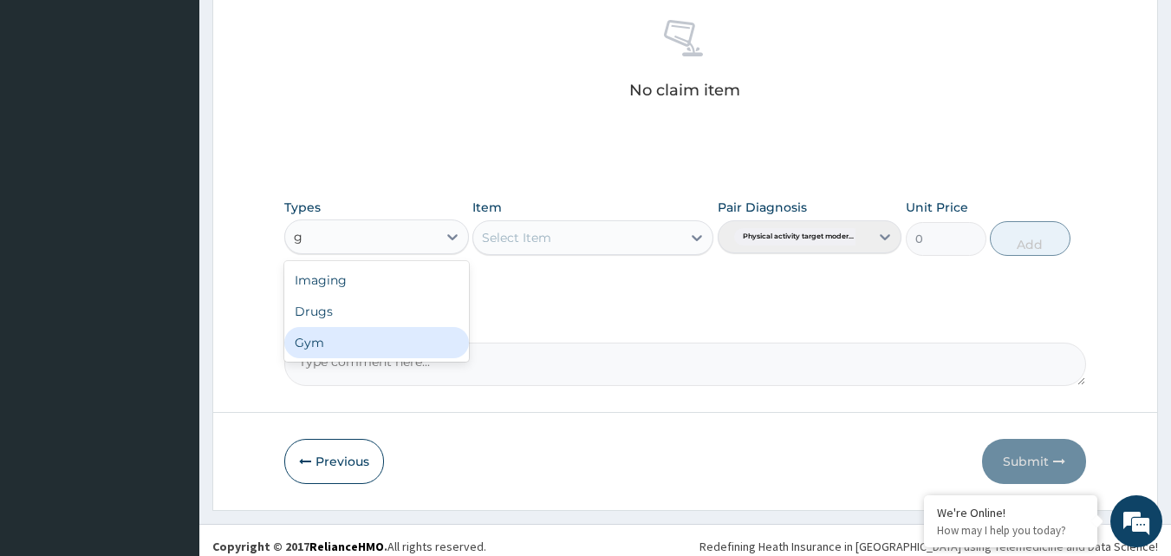
click at [371, 348] on div "Gym" at bounding box center [376, 342] width 185 height 31
click at [547, 233] on div "Select Item" at bounding box center [516, 237] width 69 height 17
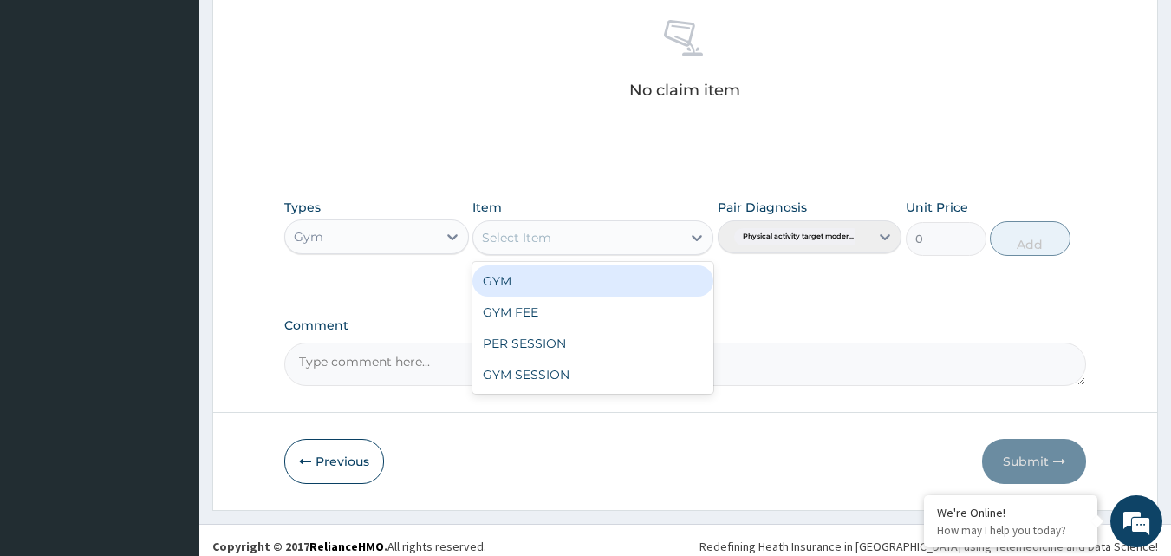
click at [523, 289] on div "GYM" at bounding box center [592, 280] width 241 height 31
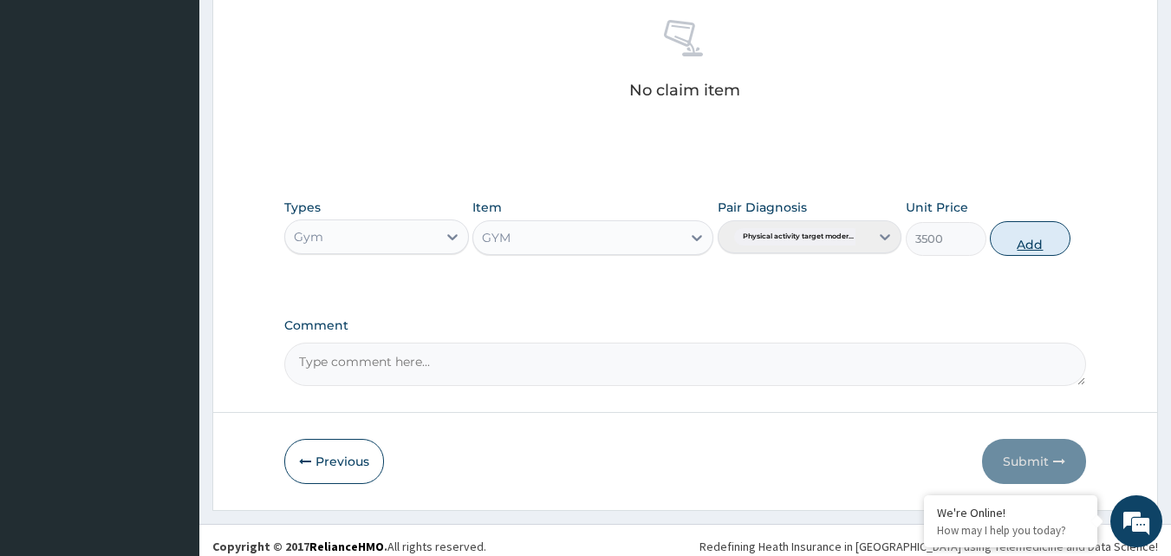
click at [1028, 246] on button "Add" at bounding box center [1030, 238] width 81 height 35
type input "0"
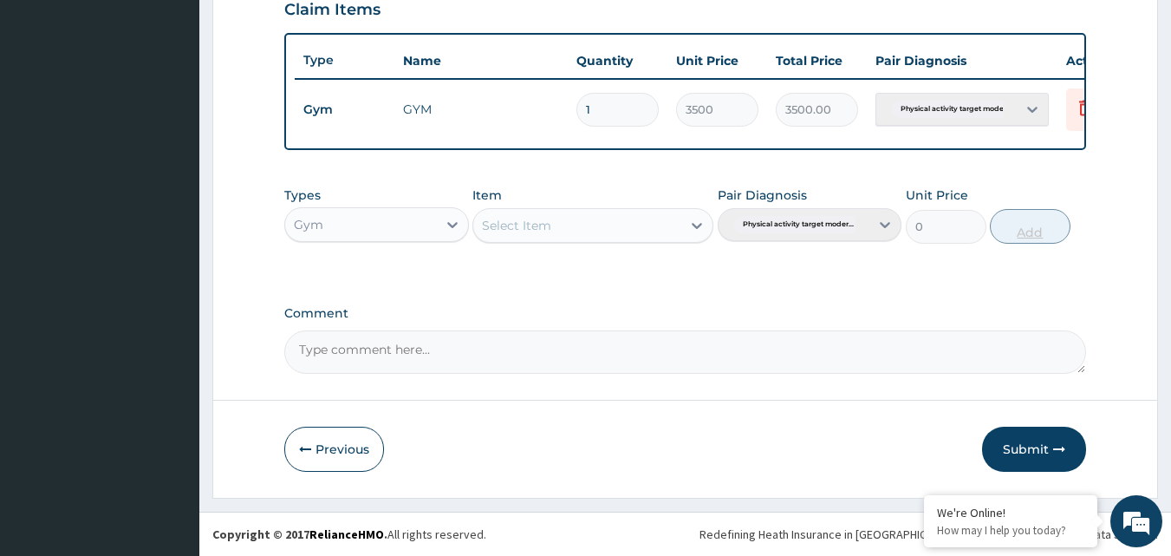
scroll to position [625, 0]
click at [1025, 446] on button "Submit" at bounding box center [1034, 448] width 104 height 45
